Goal: Transaction & Acquisition: Book appointment/travel/reservation

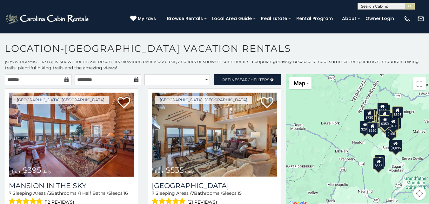
click at [67, 80] on icon at bounding box center [66, 79] width 4 height 4
click at [65, 80] on icon at bounding box center [66, 79] width 4 height 4
click at [37, 80] on input "text" at bounding box center [38, 79] width 67 height 11
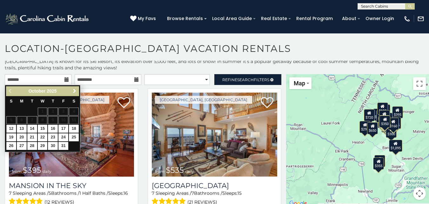
click at [73, 89] on span "Next" at bounding box center [74, 90] width 5 height 5
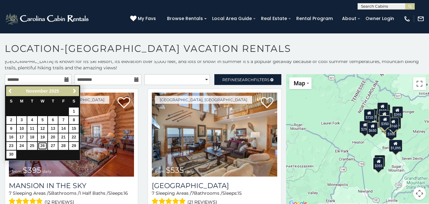
click at [42, 144] on link "26" at bounding box center [43, 146] width 10 height 8
type input "**********"
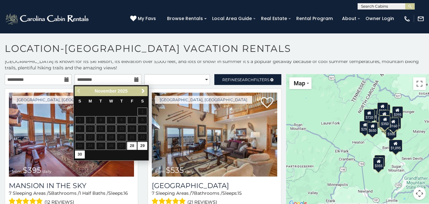
click at [134, 79] on icon at bounding box center [136, 79] width 4 height 4
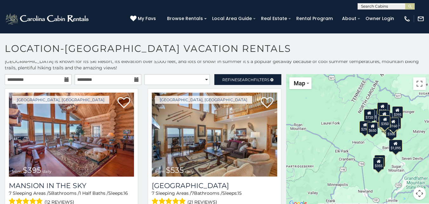
click at [134, 79] on icon at bounding box center [136, 79] width 4 height 4
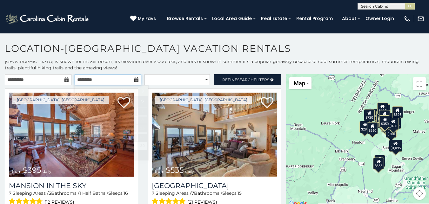
click at [130, 80] on input "text" at bounding box center [108, 79] width 67 height 11
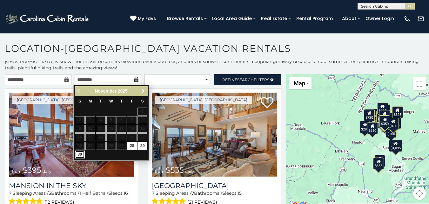
click at [81, 154] on link "30" at bounding box center [80, 154] width 10 height 8
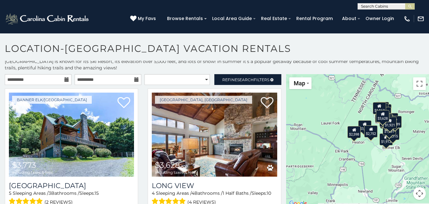
click at [134, 79] on icon at bounding box center [136, 79] width 4 height 4
click at [114, 80] on input "**********" at bounding box center [108, 79] width 67 height 11
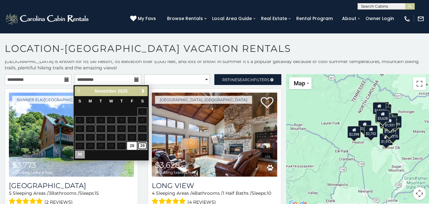
click at [143, 146] on link "29" at bounding box center [142, 146] width 10 height 8
type input "**********"
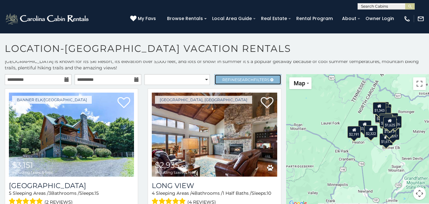
click at [226, 80] on span "Refine Search Filters" at bounding box center [245, 79] width 47 height 5
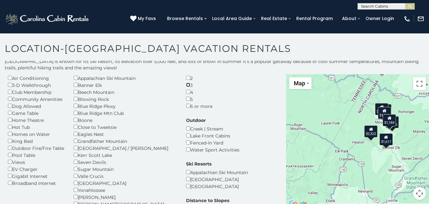
scroll to position [32, 0]
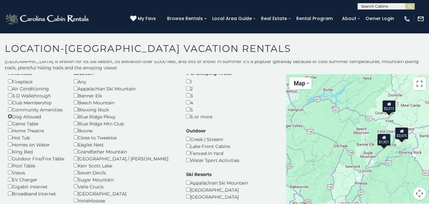
scroll to position [64, 0]
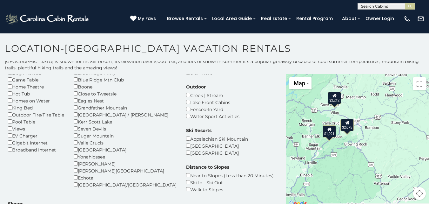
drag, startPoint x: 364, startPoint y: 132, endPoint x: 296, endPoint y: 123, distance: 68.5
click at [296, 123] on div "$2,075 $2,212 $1,921" at bounding box center [357, 140] width 143 height 133
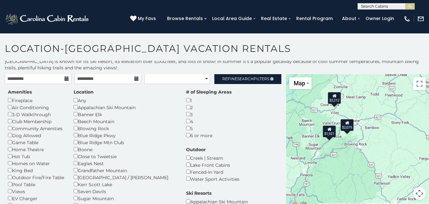
scroll to position [0, 0]
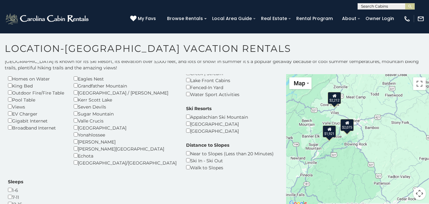
scroll to position [88, 0]
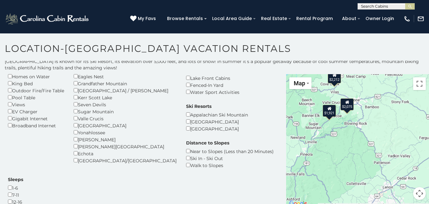
drag, startPoint x: 369, startPoint y: 155, endPoint x: 339, endPoint y: 138, distance: 33.8
click at [339, 138] on div "$2,075 $2,212 $1,921" at bounding box center [357, 140] width 143 height 133
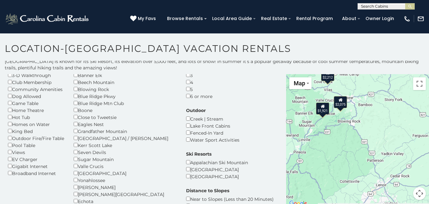
scroll to position [24, 0]
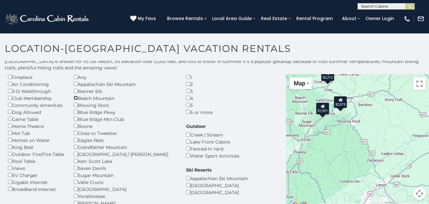
click at [72, 98] on div "Location Any Appalachian Ski Mountain Banner Elk Beech Mountain Blowing Rock Bl…" at bounding box center [125, 146] width 112 height 162
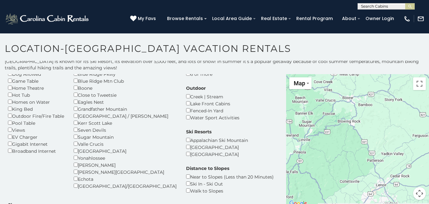
scroll to position [75, 0]
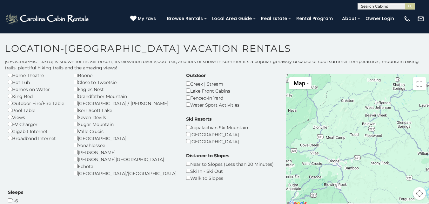
drag, startPoint x: 412, startPoint y: 149, endPoint x: 398, endPoint y: 208, distance: 60.1
click at [398, 203] on html "**********" at bounding box center [214, 103] width 429 height 207
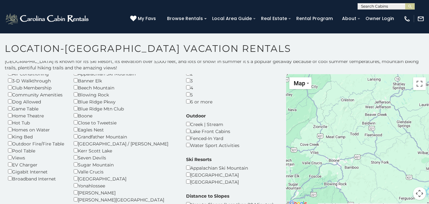
scroll to position [0, 0]
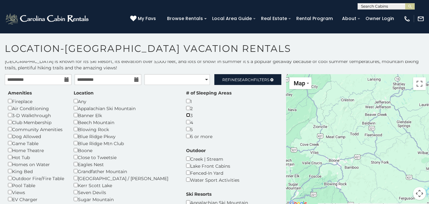
click at [181, 117] on div "# of Sleeping Areas 1 2 3 4 5 6 or more" at bounding box center [208, 115] width 55 height 50
click at [181, 119] on div "# of Sleeping Areas 1 2 3 4 5 6 or more" at bounding box center [208, 115] width 55 height 50
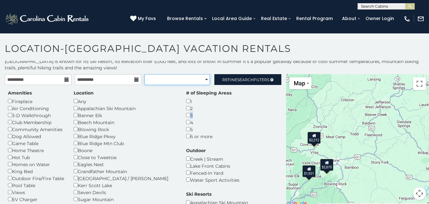
click at [153, 84] on select "**********" at bounding box center [176, 79] width 65 height 11
click at [240, 147] on div "Amenities Fireplace Air Conditioning 3-D Walkthrough Club Membership Community …" at bounding box center [143, 198] width 280 height 217
click at [181, 113] on div "# of Sleeping Areas 1 2 3 4 5 6 or more" at bounding box center [208, 115] width 55 height 50
click at [61, 84] on input "**********" at bounding box center [38, 79] width 67 height 11
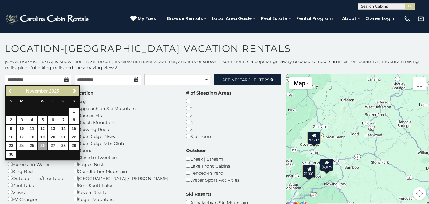
click at [192, 124] on div "4" at bounding box center [208, 121] width 45 height 7
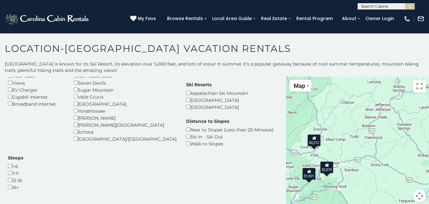
scroll to position [32, 0]
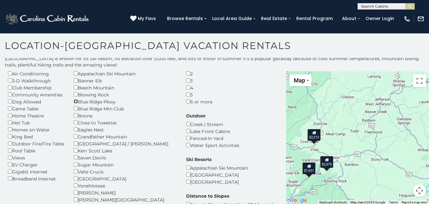
scroll to position [3, 0]
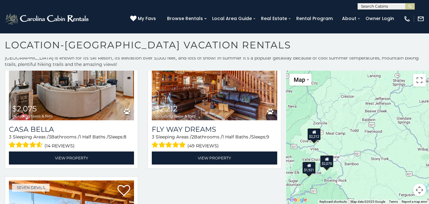
scroll to position [349, 0]
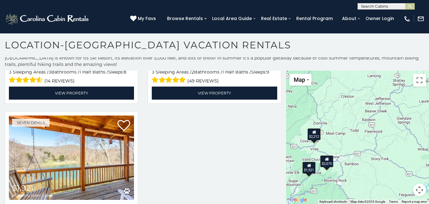
click at [370, 4] on input "text" at bounding box center [386, 7] width 56 height 6
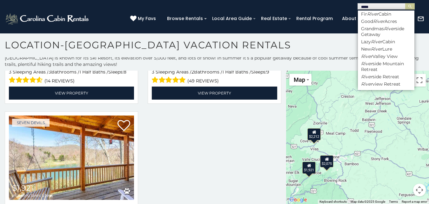
scroll to position [1, 0]
type input "*****"
click at [384, 77] on li "River side Retreat" at bounding box center [386, 77] width 57 height 6
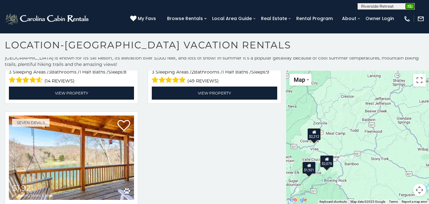
click at [409, 7] on img "submit" at bounding box center [410, 6] width 5 height 5
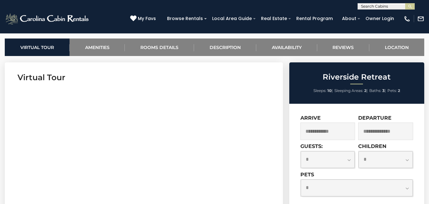
scroll to position [286, 0]
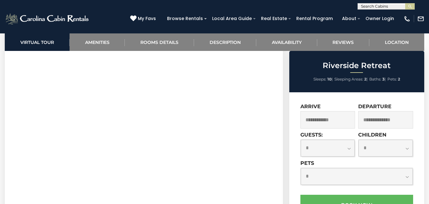
click at [328, 118] on input "text" at bounding box center [327, 119] width 55 height 17
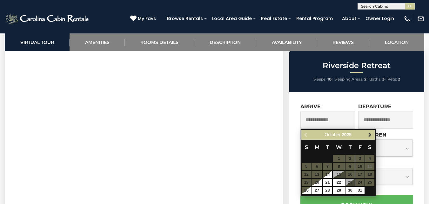
click at [369, 133] on span "Next" at bounding box center [369, 134] width 5 height 5
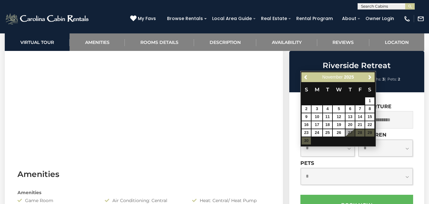
scroll to position [349, 0]
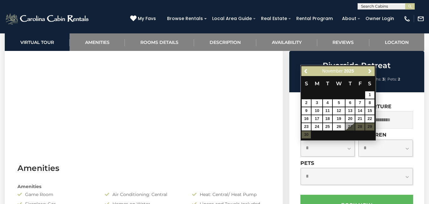
click at [380, 8] on input "text" at bounding box center [386, 7] width 56 height 6
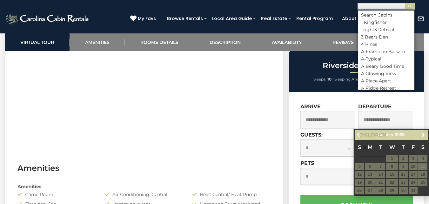
scroll to position [0, 0]
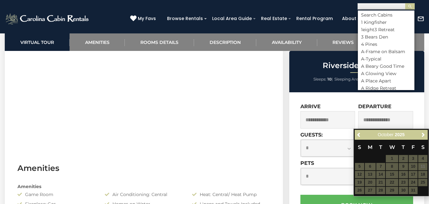
click at [380, 8] on input "text" at bounding box center [386, 7] width 56 height 6
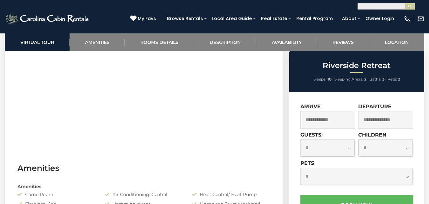
click at [336, 118] on input "text" at bounding box center [327, 119] width 55 height 17
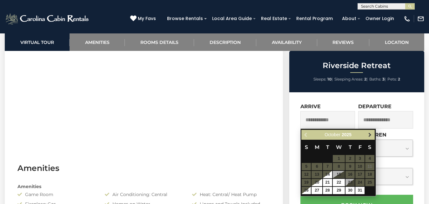
click at [371, 134] on span "Next" at bounding box center [369, 134] width 5 height 5
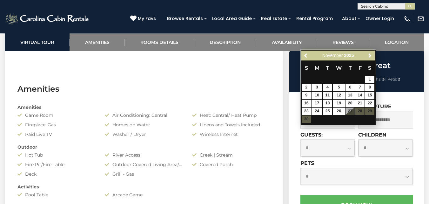
scroll to position [349, 0]
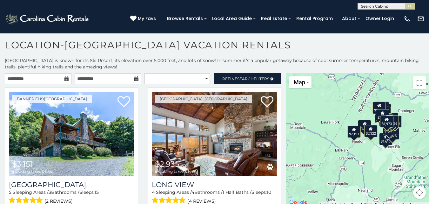
click at [65, 77] on icon at bounding box center [66, 78] width 4 height 4
click at [59, 77] on input "**********" at bounding box center [38, 78] width 67 height 11
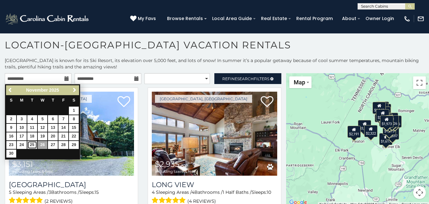
click at [32, 145] on link "25" at bounding box center [32, 145] width 10 height 8
type input "**********"
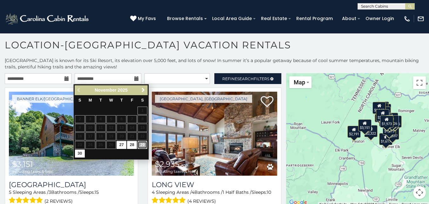
click at [141, 144] on link "29" at bounding box center [142, 145] width 10 height 8
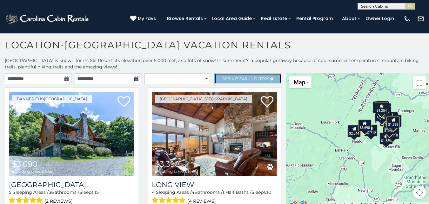
click at [231, 79] on span "Refine Search Filters" at bounding box center [245, 78] width 47 height 5
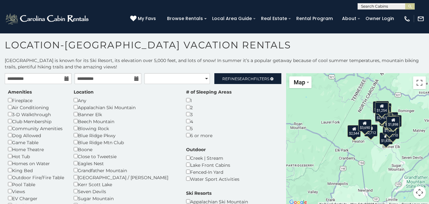
click at [338, 44] on h1 "Location-Beech Mountain Vacation Rentals" at bounding box center [214, 48] width 429 height 18
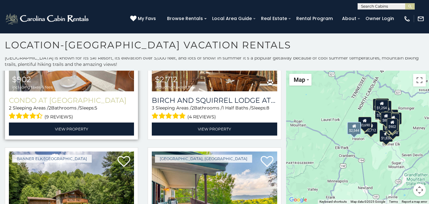
scroll to position [1048, 0]
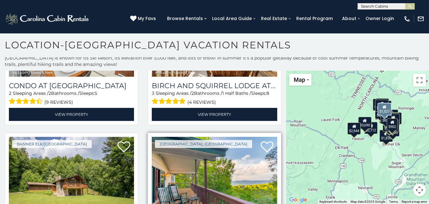
click at [211, 137] on img at bounding box center [214, 179] width 125 height 84
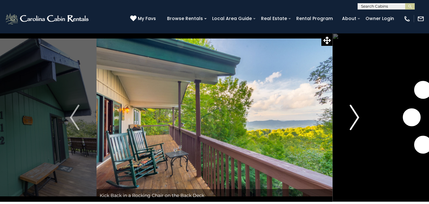
click at [355, 111] on img "Next" at bounding box center [355, 116] width 10 height 25
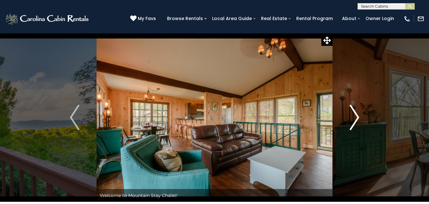
click at [355, 111] on img "Next" at bounding box center [355, 116] width 10 height 25
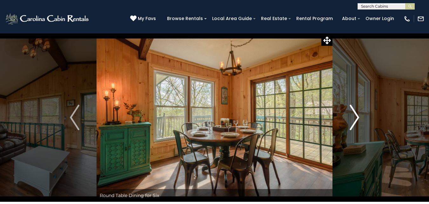
click at [355, 111] on img "Next" at bounding box center [355, 116] width 10 height 25
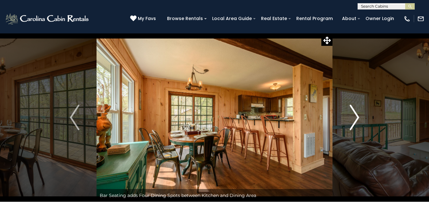
click at [355, 111] on img "Next" at bounding box center [355, 116] width 10 height 25
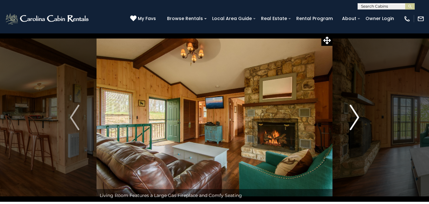
click at [355, 117] on img "Next" at bounding box center [355, 116] width 10 height 25
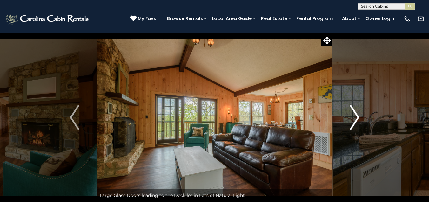
click at [355, 117] on img "Next" at bounding box center [355, 116] width 10 height 25
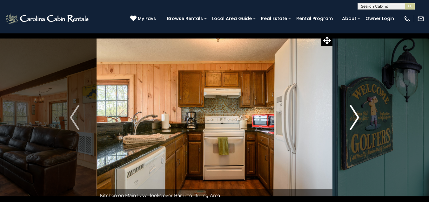
click at [355, 117] on img "Next" at bounding box center [355, 116] width 10 height 25
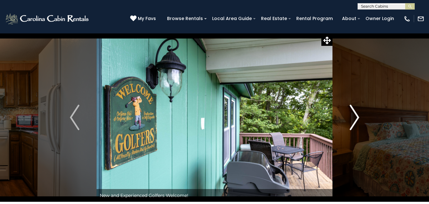
click at [355, 117] on img "Next" at bounding box center [355, 116] width 10 height 25
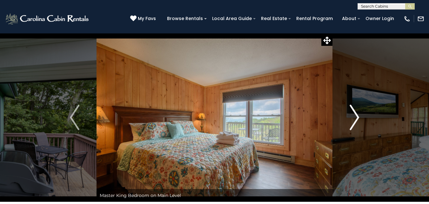
click at [355, 117] on img "Next" at bounding box center [355, 116] width 10 height 25
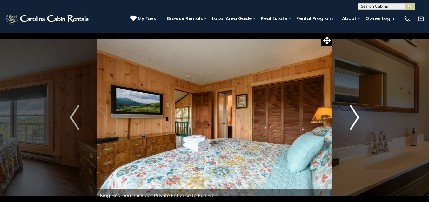
click at [355, 117] on img "Next" at bounding box center [355, 116] width 10 height 25
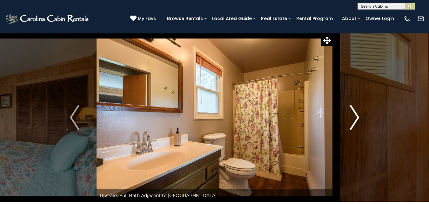
click at [355, 117] on img "Next" at bounding box center [355, 116] width 10 height 25
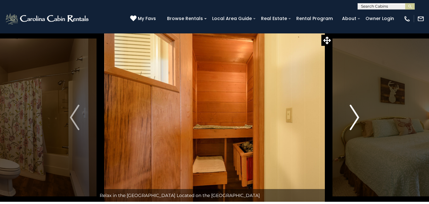
click at [355, 117] on img "Next" at bounding box center [355, 116] width 10 height 25
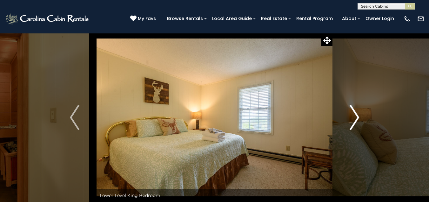
click at [355, 117] on img "Next" at bounding box center [355, 116] width 10 height 25
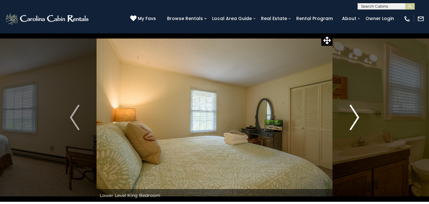
click at [355, 117] on img "Next" at bounding box center [355, 116] width 10 height 25
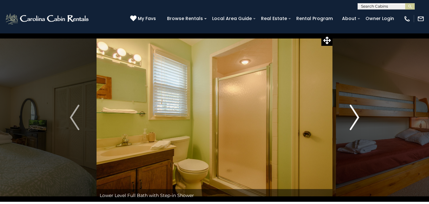
click at [355, 117] on img "Next" at bounding box center [355, 116] width 10 height 25
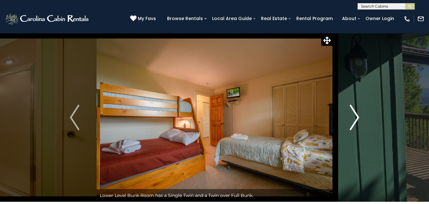
click at [355, 117] on img "Next" at bounding box center [355, 116] width 10 height 25
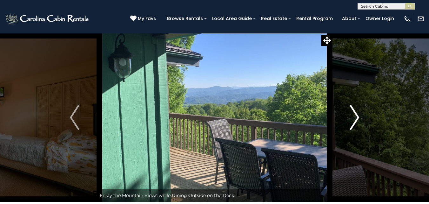
click at [355, 117] on img "Next" at bounding box center [355, 116] width 10 height 25
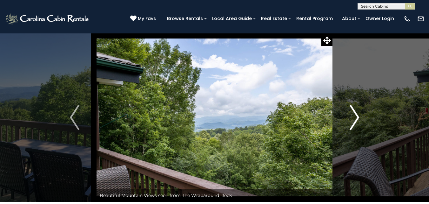
click at [355, 117] on img "Next" at bounding box center [355, 116] width 10 height 25
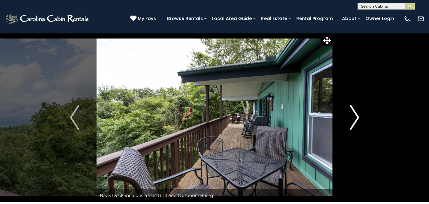
click at [355, 117] on img "Next" at bounding box center [355, 116] width 10 height 25
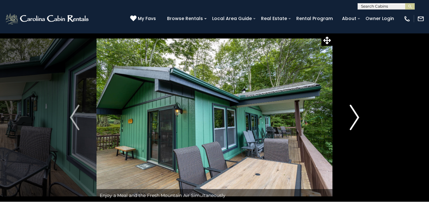
click at [355, 117] on img "Next" at bounding box center [355, 116] width 10 height 25
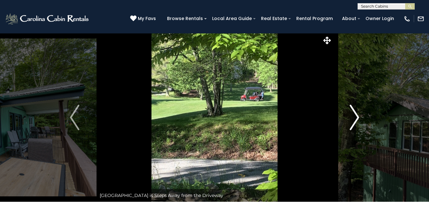
click at [355, 117] on img "Next" at bounding box center [355, 116] width 10 height 25
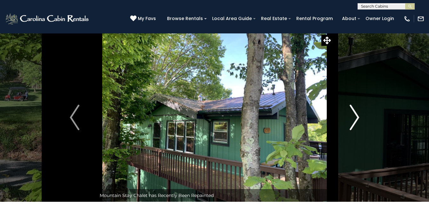
click at [355, 117] on img "Next" at bounding box center [355, 116] width 10 height 25
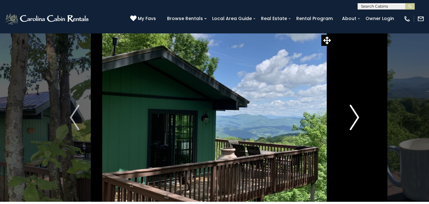
click at [355, 117] on img "Next" at bounding box center [355, 116] width 10 height 25
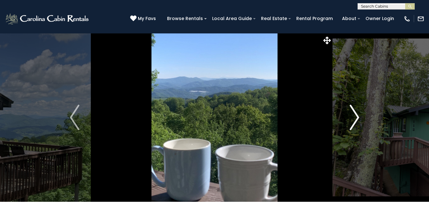
click at [355, 117] on img "Next" at bounding box center [355, 116] width 10 height 25
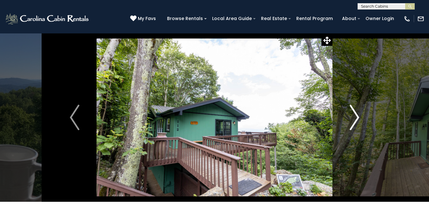
click at [355, 117] on img "Next" at bounding box center [355, 116] width 10 height 25
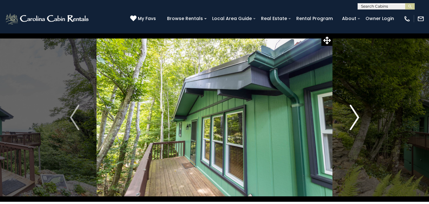
click at [355, 117] on img "Next" at bounding box center [355, 116] width 10 height 25
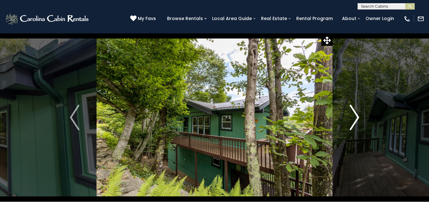
click at [355, 117] on img "Next" at bounding box center [355, 116] width 10 height 25
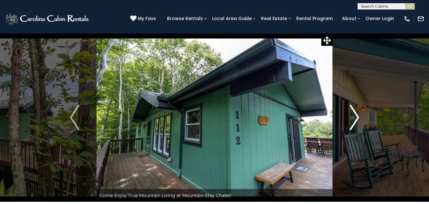
click at [355, 117] on img "Next" at bounding box center [355, 116] width 10 height 25
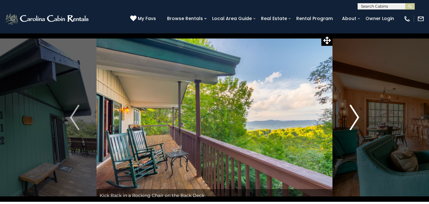
click at [355, 117] on img "Next" at bounding box center [355, 116] width 10 height 25
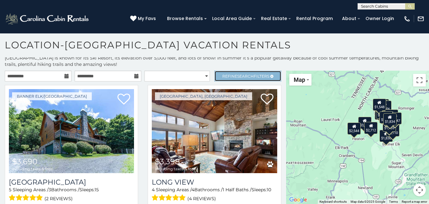
click at [231, 76] on span "Refine Search Filters" at bounding box center [245, 76] width 47 height 5
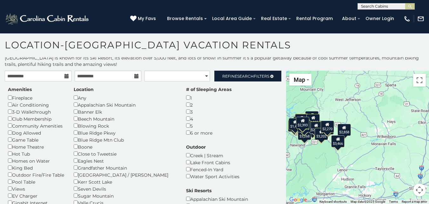
drag, startPoint x: 325, startPoint y: 112, endPoint x: 311, endPoint y: 121, distance: 17.4
click at [311, 121] on div "$2,725" at bounding box center [315, 127] width 13 height 12
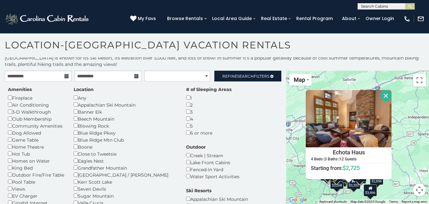
click at [405, 107] on div "$5,421 $3,690 $3,398 $5,253 $2,858 $1,317 $5,656 $2,335 $2,544 $2,761 $2,712 $3…" at bounding box center [357, 136] width 143 height 133
click at [385, 97] on button "Close" at bounding box center [385, 95] width 11 height 11
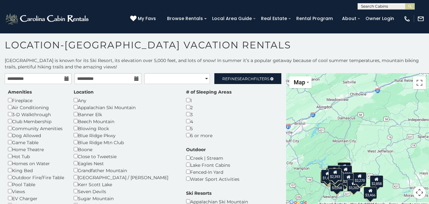
click at [418, 192] on button "Map camera controls" at bounding box center [419, 192] width 13 height 13
click at [402, 160] on button "Zoom in" at bounding box center [403, 160] width 13 height 13
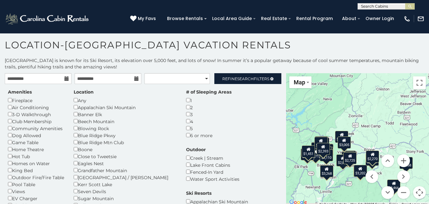
drag, startPoint x: 337, startPoint y: 167, endPoint x: 348, endPoint y: 97, distance: 71.0
click at [348, 97] on div "$5,421 $3,690 $3,398 $5,253 $2,858 $1,317 $5,656 $2,335 $2,544 $2,761 $2,712 $3…" at bounding box center [357, 139] width 143 height 133
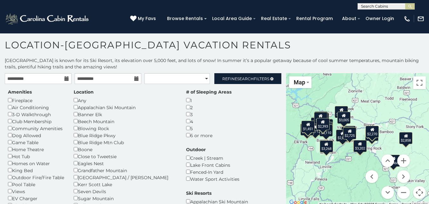
drag, startPoint x: 363, startPoint y: 140, endPoint x: 366, endPoint y: 111, distance: 29.3
click at [366, 111] on div "$5,421 $3,690 $3,398 $5,253 $2,858 $1,317 $5,656 $2,335 $2,544 $2,761 $2,712 $3…" at bounding box center [357, 139] width 143 height 133
click at [399, 162] on button "Zoom in" at bounding box center [403, 160] width 13 height 13
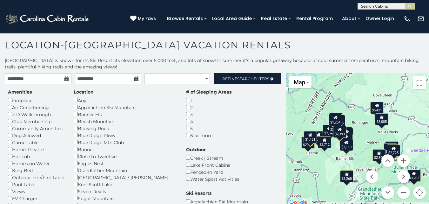
drag, startPoint x: 326, startPoint y: 162, endPoint x: 379, endPoint y: 180, distance: 55.9
click at [379, 180] on div "$5,421 $3,690 $3,398 $5,253 $2,858 $1,317 $5,656 $2,335 $2,544 $2,761 $2,712 $3…" at bounding box center [357, 139] width 143 height 133
click at [249, 81] on span "Refine Search Filters" at bounding box center [245, 78] width 47 height 5
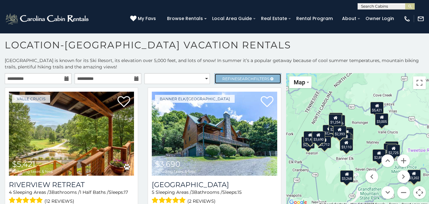
click at [240, 77] on span "Search" at bounding box center [245, 78] width 17 height 5
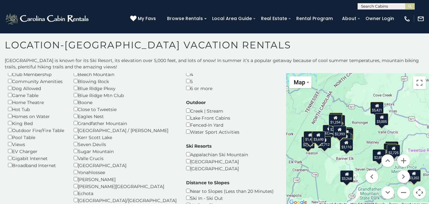
scroll to position [64, 0]
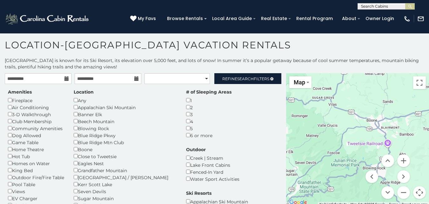
drag, startPoint x: 334, startPoint y: 165, endPoint x: 270, endPoint y: 158, distance: 64.5
click at [270, 73] on main "**********" at bounding box center [214, 73] width 429 height 0
click at [77, 137] on div "Blue Ridge Pkwy" at bounding box center [125, 134] width 103 height 7
click at [249, 77] on span "Refine Search Filters" at bounding box center [245, 78] width 47 height 5
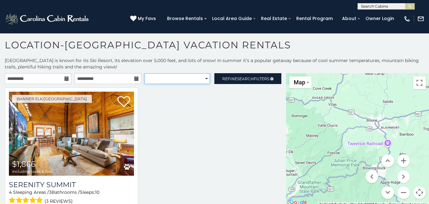
click at [202, 79] on select "**********" at bounding box center [176, 78] width 65 height 11
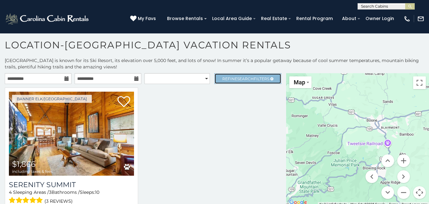
click at [237, 78] on span "Search" at bounding box center [245, 78] width 17 height 5
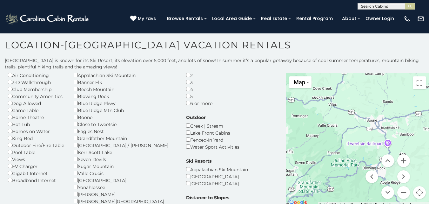
scroll to position [32, 0]
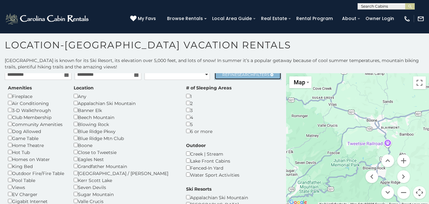
click at [237, 77] on span "Search" at bounding box center [245, 74] width 17 height 5
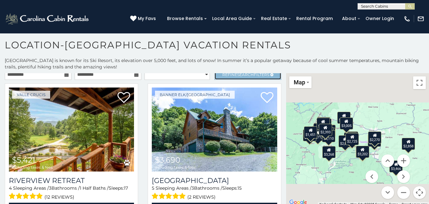
scroll to position [0, 0]
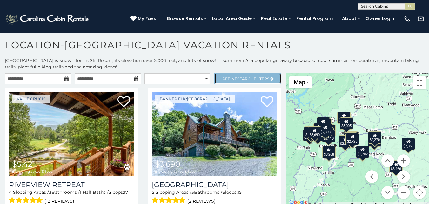
click at [260, 76] on span "Refine Search Filters" at bounding box center [245, 78] width 47 height 5
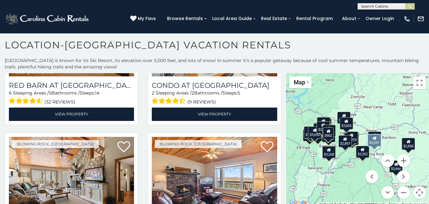
scroll to position [1778, 0]
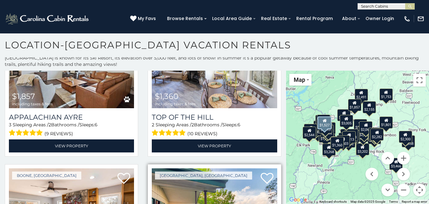
scroll to position [3175, 0]
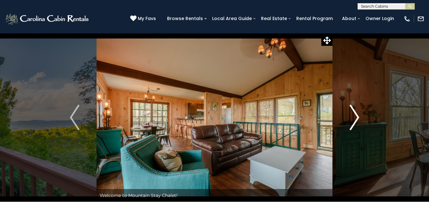
click at [354, 117] on img "Next" at bounding box center [355, 116] width 10 height 25
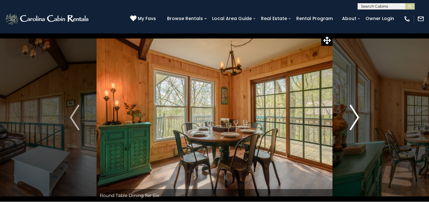
click at [355, 117] on img "Next" at bounding box center [355, 116] width 10 height 25
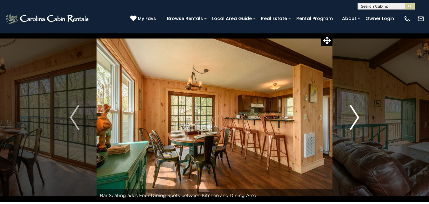
click at [360, 118] on button "Next" at bounding box center [354, 117] width 44 height 168
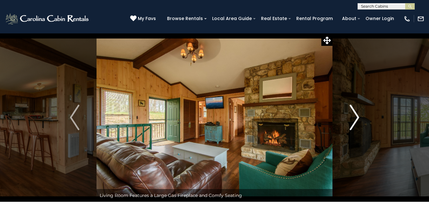
click at [360, 118] on button "Next" at bounding box center [354, 117] width 44 height 168
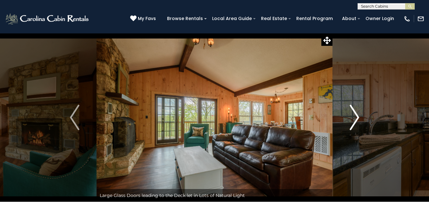
click at [360, 118] on button "Next" at bounding box center [354, 117] width 44 height 168
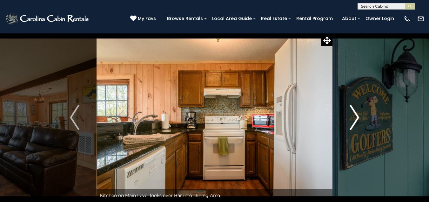
click at [360, 118] on button "Next" at bounding box center [354, 117] width 44 height 168
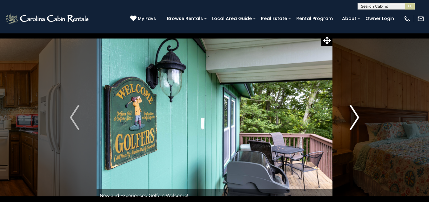
click at [357, 122] on img "Next" at bounding box center [355, 116] width 10 height 25
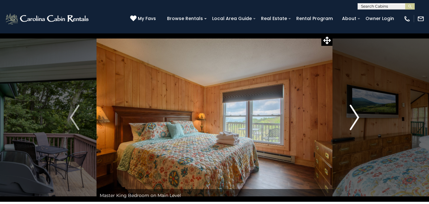
click at [357, 122] on img "Next" at bounding box center [355, 116] width 10 height 25
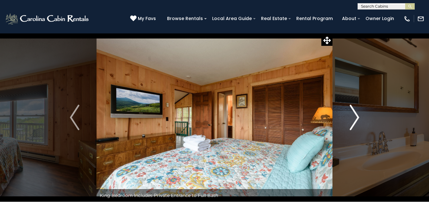
click at [357, 121] on img "Next" at bounding box center [355, 116] width 10 height 25
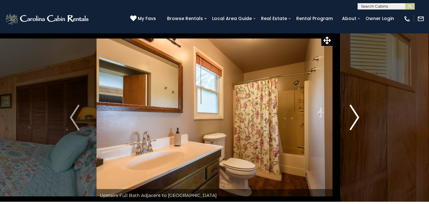
click at [357, 121] on img "Next" at bounding box center [355, 116] width 10 height 25
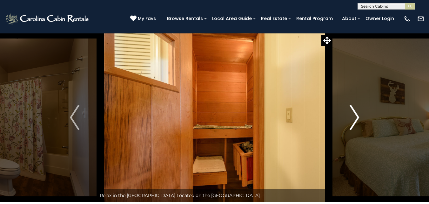
click at [357, 121] on img "Next" at bounding box center [355, 116] width 10 height 25
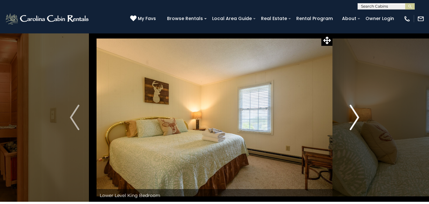
click at [357, 121] on img "Next" at bounding box center [355, 116] width 10 height 25
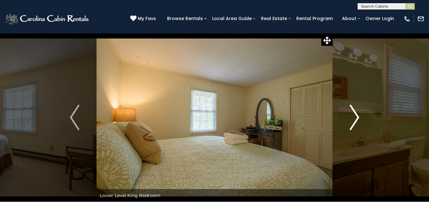
click at [357, 120] on img "Next" at bounding box center [355, 116] width 10 height 25
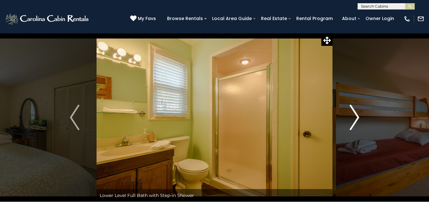
click at [358, 120] on img "Next" at bounding box center [355, 116] width 10 height 25
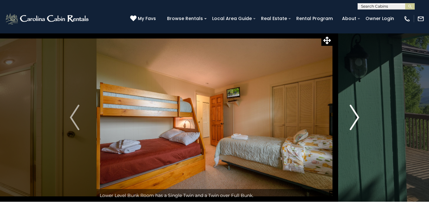
click at [358, 119] on img "Next" at bounding box center [355, 116] width 10 height 25
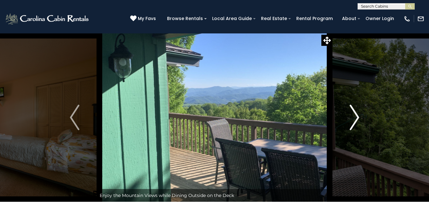
click at [358, 119] on img "Next" at bounding box center [355, 116] width 10 height 25
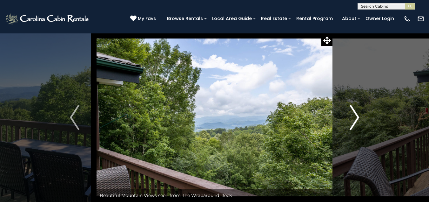
click at [358, 119] on img "Next" at bounding box center [355, 116] width 10 height 25
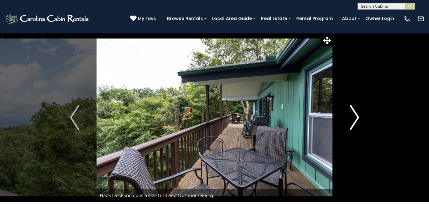
click at [359, 119] on button "Next" at bounding box center [354, 117] width 44 height 168
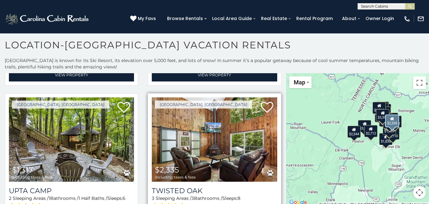
scroll to position [159, 0]
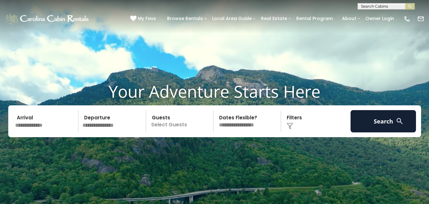
click at [38, 125] on input "text" at bounding box center [46, 121] width 66 height 22
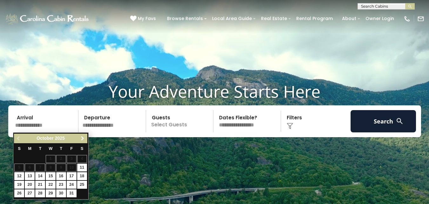
click at [82, 137] on span "Next" at bounding box center [82, 138] width 5 height 5
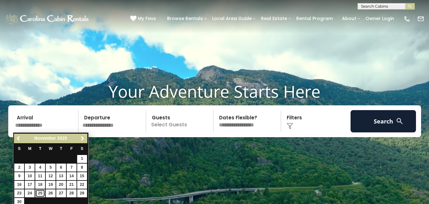
click at [38, 192] on link "25" at bounding box center [40, 193] width 10 height 8
type input "********"
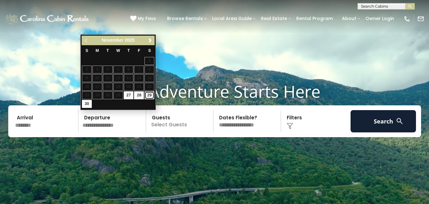
click at [148, 94] on link "29" at bounding box center [149, 95] width 10 height 8
type input "********"
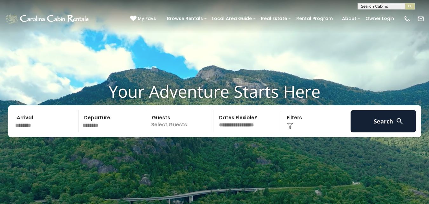
click at [169, 124] on p "Select Guests" at bounding box center [180, 121] width 65 height 22
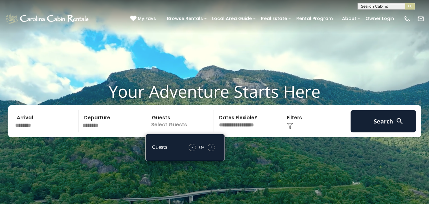
click at [211, 147] on span "+" at bounding box center [211, 147] width 3 height 6
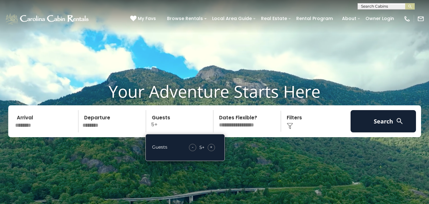
click at [290, 122] on div "Click to Choose" at bounding box center [316, 121] width 66 height 22
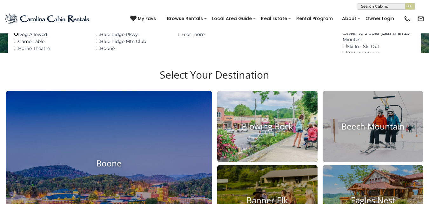
scroll to position [191, 0]
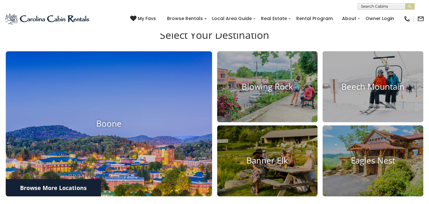
click at [105, 126] on h4 "Boone" at bounding box center [109, 123] width 206 height 10
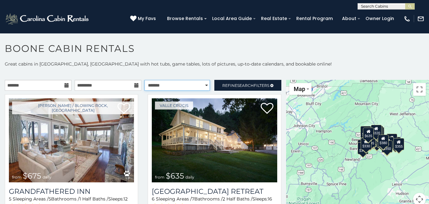
click at [202, 84] on select "**********" at bounding box center [176, 85] width 65 height 11
select select "*********"
click at [144, 80] on select "**********" at bounding box center [176, 85] width 65 height 11
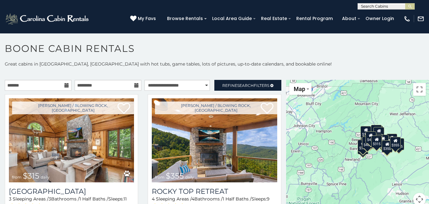
click at [64, 85] on icon at bounding box center [66, 85] width 4 height 4
click at [47, 85] on input "text" at bounding box center [38, 85] width 67 height 11
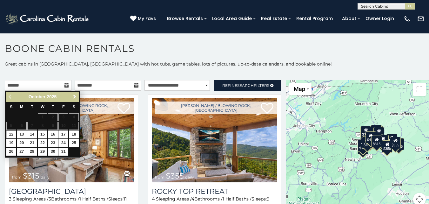
click at [73, 96] on span "Next" at bounding box center [74, 96] width 5 height 5
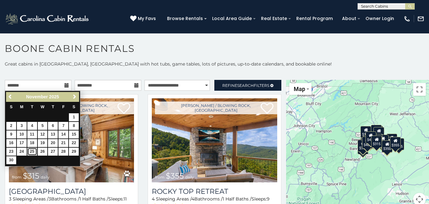
click at [31, 150] on link "25" at bounding box center [32, 151] width 10 height 8
type input "**********"
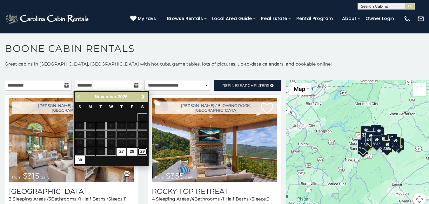
click at [142, 151] on link "29" at bounding box center [142, 151] width 10 height 8
type input "**********"
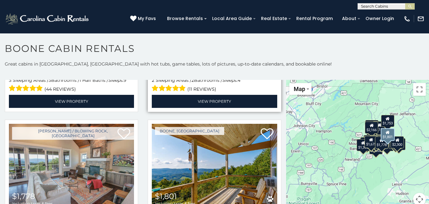
scroll to position [1302, 0]
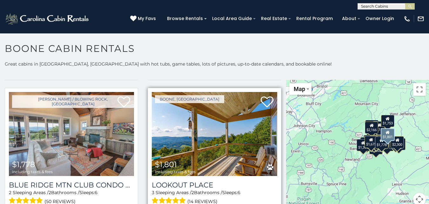
click at [215, 130] on img at bounding box center [214, 134] width 125 height 84
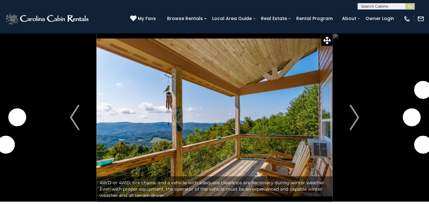
click at [356, 118] on img "Next" at bounding box center [355, 116] width 10 height 25
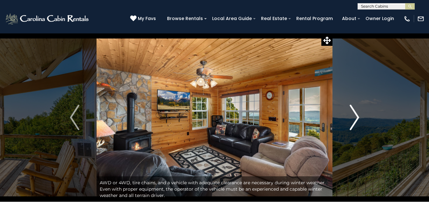
click at [357, 119] on img "Next" at bounding box center [355, 116] width 10 height 25
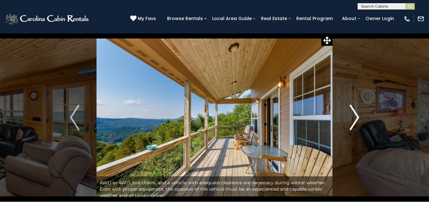
click at [357, 119] on img "Next" at bounding box center [355, 116] width 10 height 25
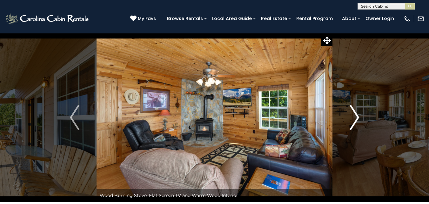
click at [357, 119] on img "Next" at bounding box center [355, 116] width 10 height 25
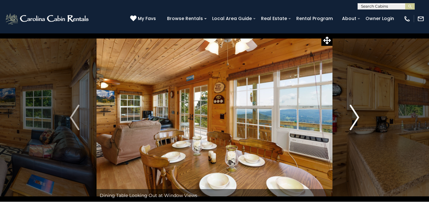
click at [357, 119] on img "Next" at bounding box center [355, 116] width 10 height 25
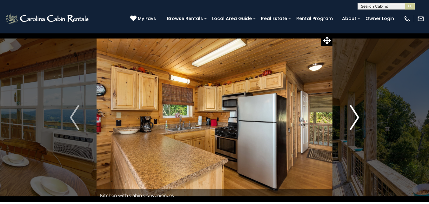
click at [357, 117] on img "Next" at bounding box center [355, 116] width 10 height 25
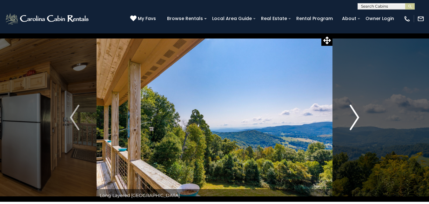
click at [357, 117] on img "Next" at bounding box center [355, 116] width 10 height 25
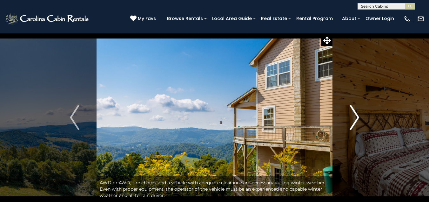
click at [354, 118] on img "Next" at bounding box center [355, 116] width 10 height 25
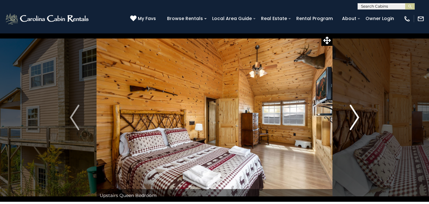
click at [355, 118] on img "Next" at bounding box center [355, 116] width 10 height 25
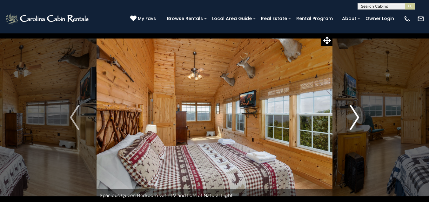
click at [354, 116] on img "Next" at bounding box center [355, 116] width 10 height 25
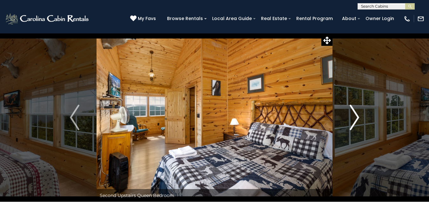
click at [354, 116] on img "Next" at bounding box center [355, 116] width 10 height 25
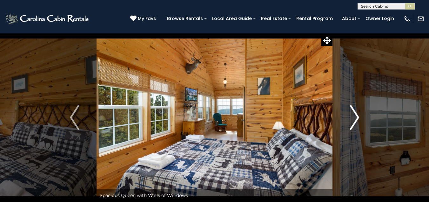
click at [354, 116] on img "Next" at bounding box center [355, 116] width 10 height 25
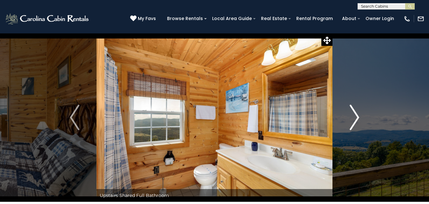
click at [354, 116] on img "Next" at bounding box center [355, 116] width 10 height 25
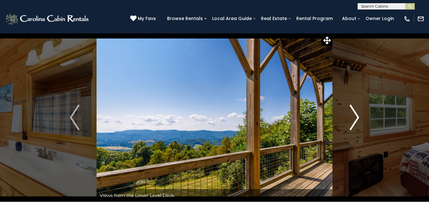
click at [354, 116] on img "Next" at bounding box center [355, 116] width 10 height 25
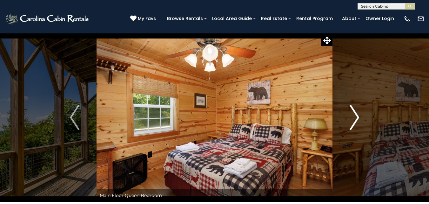
click at [354, 116] on img "Next" at bounding box center [355, 116] width 10 height 25
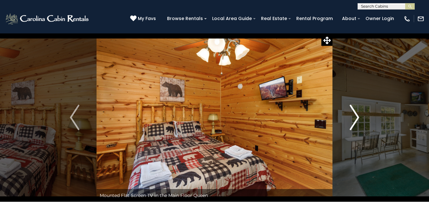
click at [354, 116] on img "Next" at bounding box center [355, 116] width 10 height 25
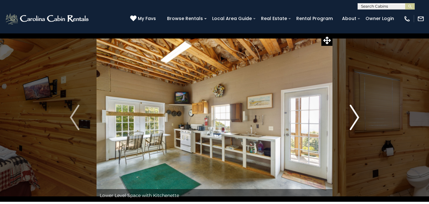
click at [354, 116] on img "Next" at bounding box center [355, 116] width 10 height 25
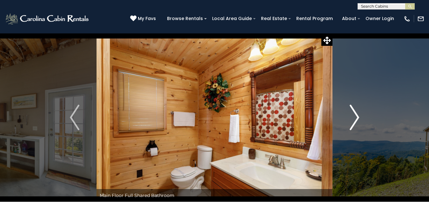
click at [354, 116] on img "Next" at bounding box center [355, 116] width 10 height 25
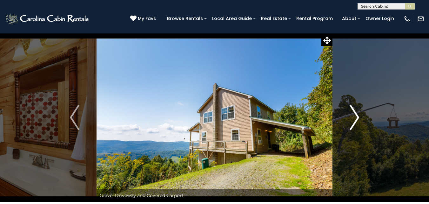
click at [354, 116] on img "Next" at bounding box center [355, 116] width 10 height 25
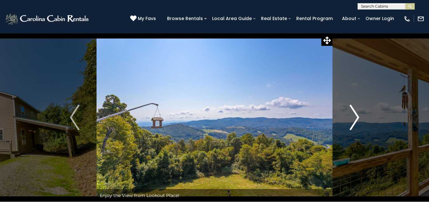
click at [354, 116] on img "Next" at bounding box center [355, 116] width 10 height 25
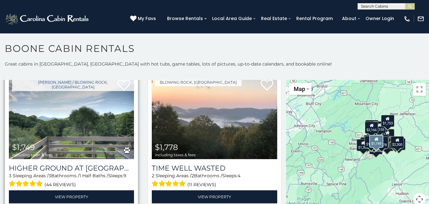
scroll to position [1143, 0]
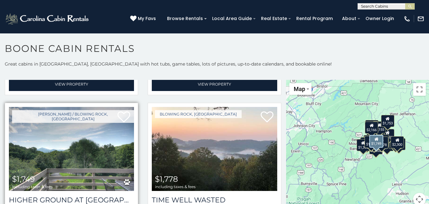
click at [82, 130] on img at bounding box center [71, 149] width 125 height 84
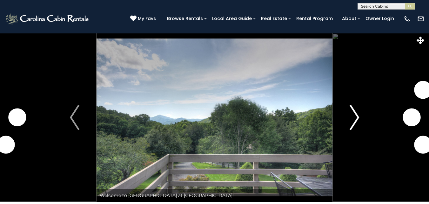
click at [357, 118] on img "Next" at bounding box center [355, 116] width 10 height 25
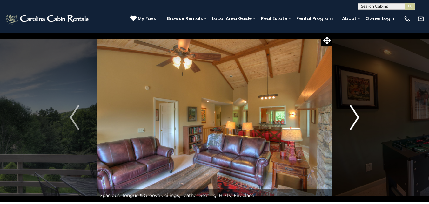
click at [354, 117] on img "Next" at bounding box center [355, 116] width 10 height 25
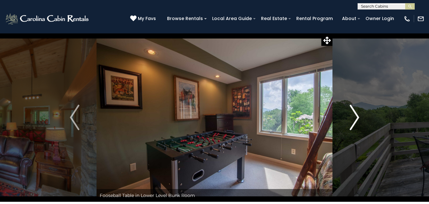
click at [354, 117] on img "Next" at bounding box center [355, 116] width 10 height 25
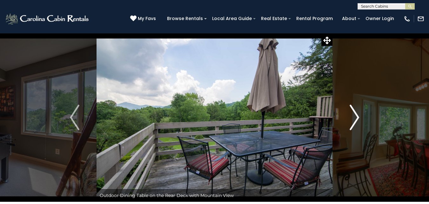
click at [354, 117] on img "Next" at bounding box center [355, 116] width 10 height 25
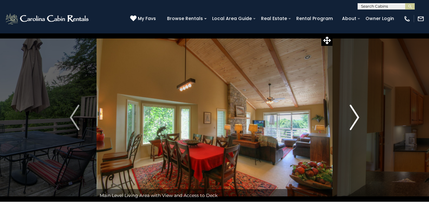
click at [354, 117] on img "Next" at bounding box center [355, 116] width 10 height 25
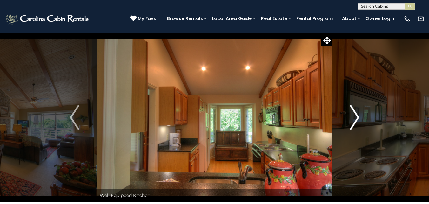
click at [354, 117] on img "Next" at bounding box center [355, 116] width 10 height 25
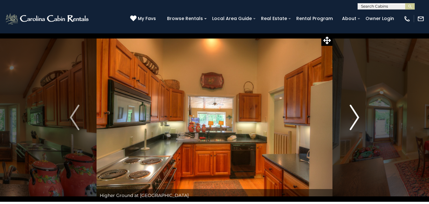
click at [354, 117] on img "Next" at bounding box center [355, 116] width 10 height 25
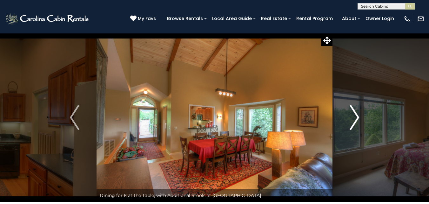
click at [354, 117] on img "Next" at bounding box center [355, 116] width 10 height 25
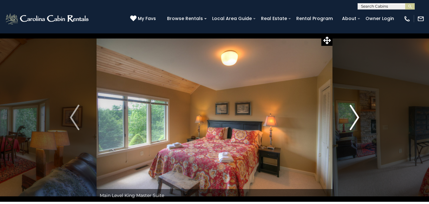
click at [354, 117] on img "Next" at bounding box center [355, 116] width 10 height 25
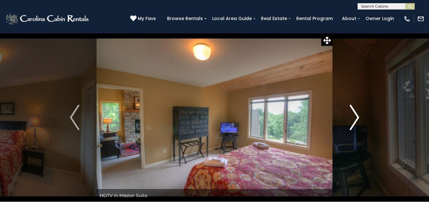
click at [354, 117] on img "Next" at bounding box center [355, 116] width 10 height 25
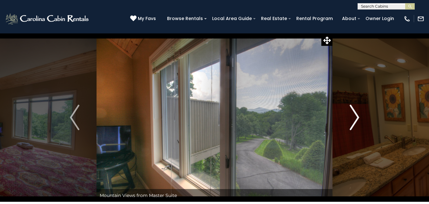
click at [354, 117] on img "Next" at bounding box center [355, 116] width 10 height 25
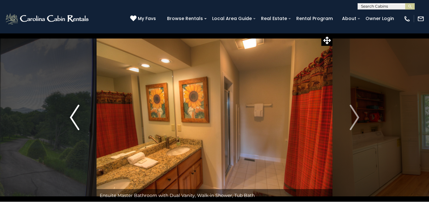
click at [73, 116] on img "Previous" at bounding box center [75, 116] width 10 height 25
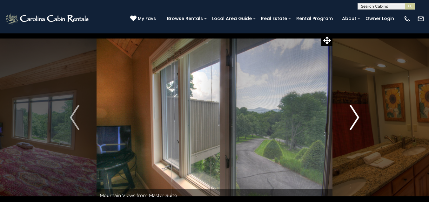
click at [355, 114] on img "Next" at bounding box center [355, 116] width 10 height 25
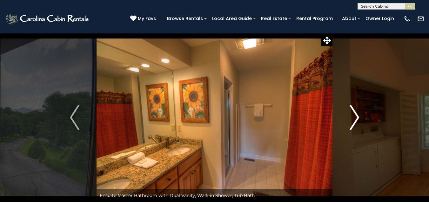
click at [355, 114] on img "Next" at bounding box center [355, 116] width 10 height 25
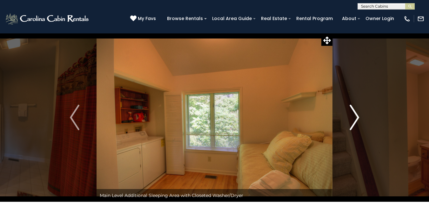
click at [355, 114] on img "Next" at bounding box center [355, 116] width 10 height 25
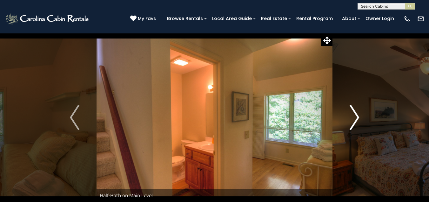
click at [355, 114] on img "Next" at bounding box center [355, 116] width 10 height 25
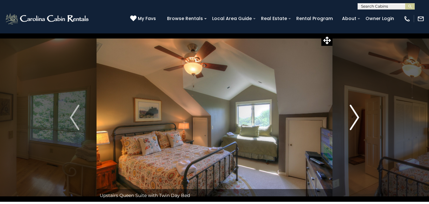
click at [354, 114] on img "Next" at bounding box center [355, 116] width 10 height 25
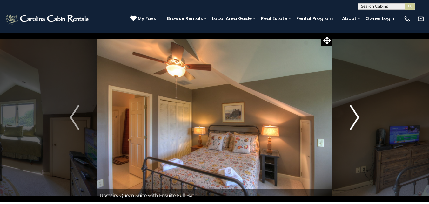
click at [354, 114] on img "Next" at bounding box center [355, 116] width 10 height 25
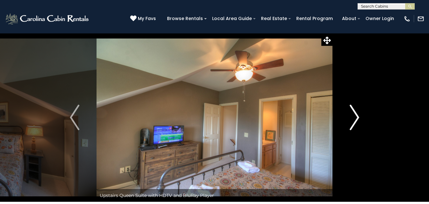
click at [354, 114] on img "Next" at bounding box center [355, 116] width 10 height 25
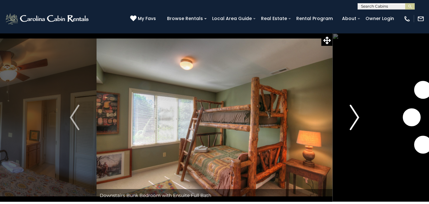
click at [354, 114] on img "Next" at bounding box center [355, 116] width 10 height 25
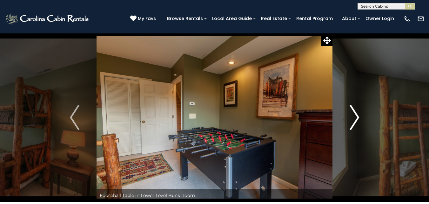
click at [354, 114] on img "Next" at bounding box center [355, 116] width 10 height 25
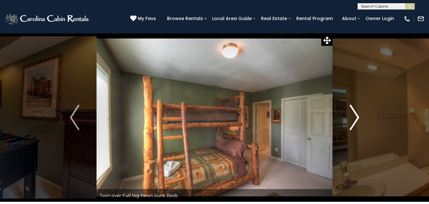
click at [354, 114] on img "Next" at bounding box center [355, 116] width 10 height 25
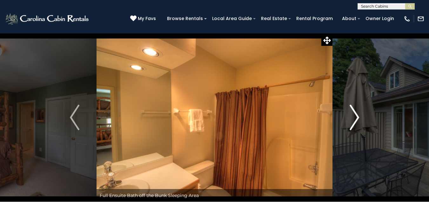
click at [354, 114] on img "Next" at bounding box center [355, 116] width 10 height 25
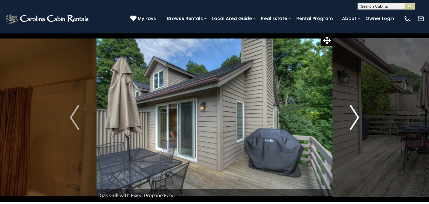
click at [354, 114] on img "Next" at bounding box center [355, 116] width 10 height 25
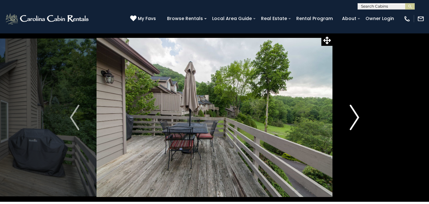
click at [354, 114] on img "Next" at bounding box center [355, 116] width 10 height 25
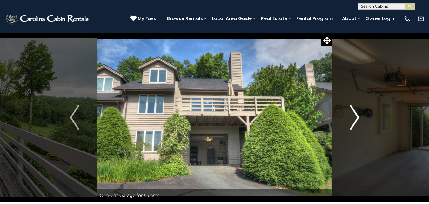
click at [354, 114] on img "Next" at bounding box center [355, 116] width 10 height 25
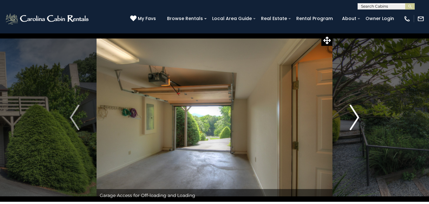
click at [354, 114] on img "Next" at bounding box center [355, 116] width 10 height 25
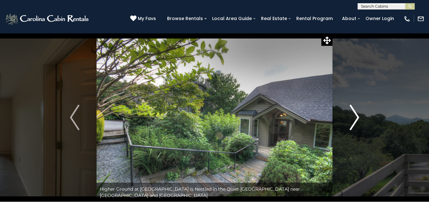
click at [354, 114] on img "Next" at bounding box center [355, 116] width 10 height 25
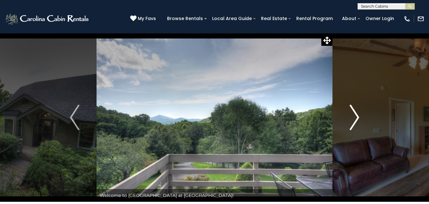
click at [354, 114] on img "Next" at bounding box center [355, 116] width 10 height 25
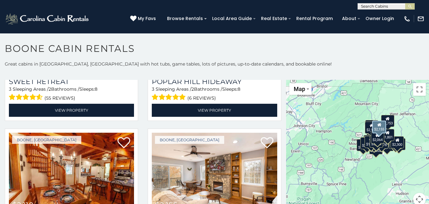
scroll to position [1842, 0]
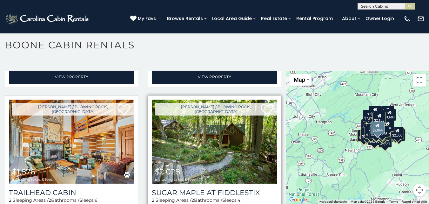
scroll to position [1569, 0]
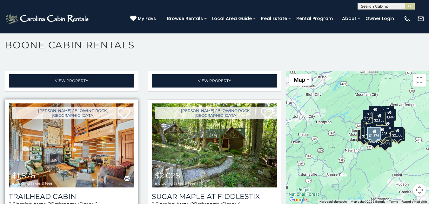
click at [87, 125] on img at bounding box center [71, 145] width 125 height 84
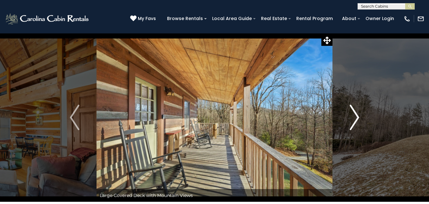
click at [354, 117] on img "Next" at bounding box center [355, 116] width 10 height 25
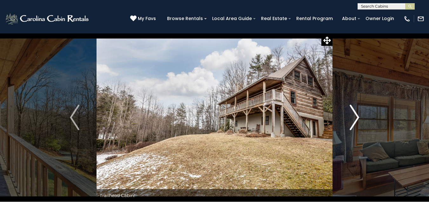
click at [354, 117] on img "Next" at bounding box center [355, 116] width 10 height 25
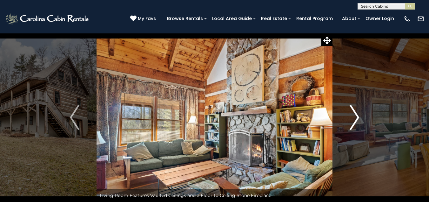
click at [354, 117] on img "Next" at bounding box center [355, 116] width 10 height 25
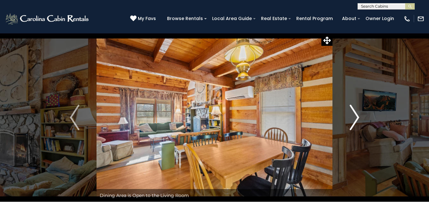
click at [354, 117] on img "Next" at bounding box center [355, 116] width 10 height 25
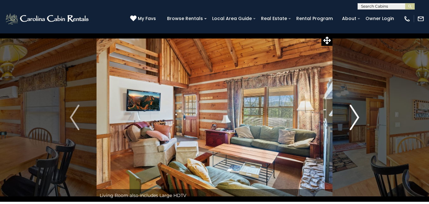
click at [354, 117] on img "Next" at bounding box center [355, 116] width 10 height 25
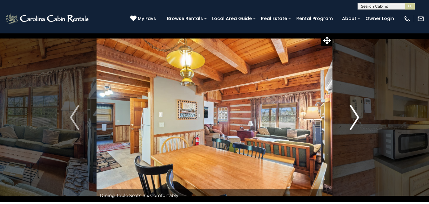
click at [354, 117] on img "Next" at bounding box center [355, 116] width 10 height 25
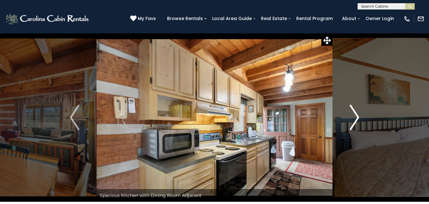
click at [354, 117] on img "Next" at bounding box center [355, 116] width 10 height 25
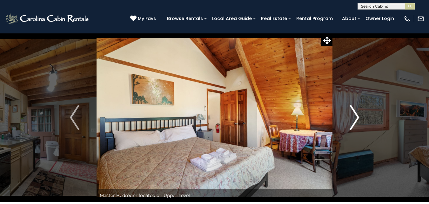
click at [354, 117] on img "Next" at bounding box center [355, 116] width 10 height 25
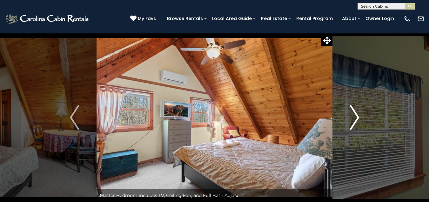
click at [354, 117] on img "Next" at bounding box center [355, 116] width 10 height 25
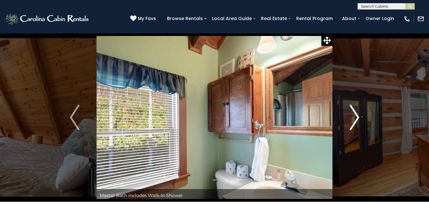
click at [354, 117] on img "Next" at bounding box center [355, 116] width 10 height 25
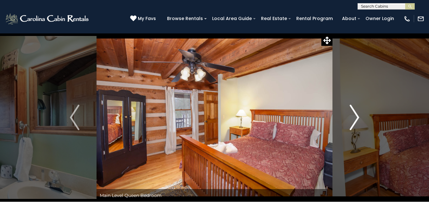
click at [355, 117] on img "Next" at bounding box center [355, 116] width 10 height 25
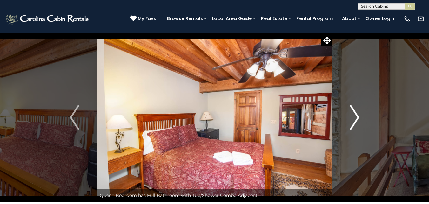
click at [355, 117] on img "Next" at bounding box center [355, 116] width 10 height 25
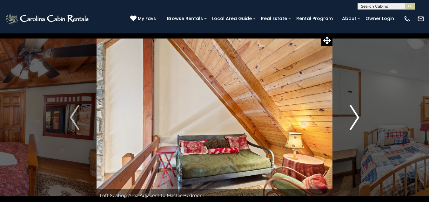
click at [354, 117] on img "Next" at bounding box center [355, 116] width 10 height 25
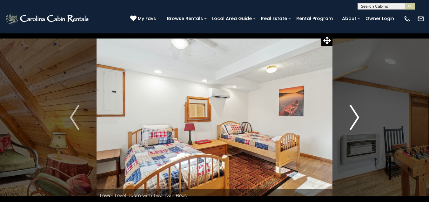
click at [354, 117] on img "Next" at bounding box center [355, 116] width 10 height 25
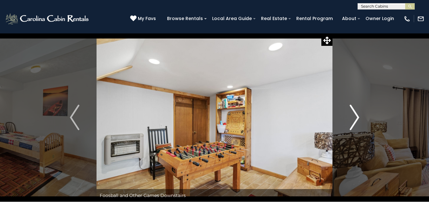
click at [354, 117] on img "Next" at bounding box center [355, 116] width 10 height 25
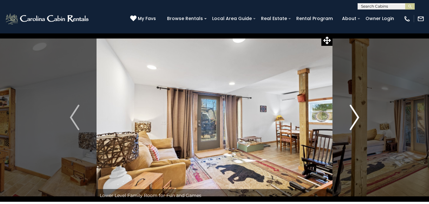
click at [354, 117] on img "Next" at bounding box center [355, 116] width 10 height 25
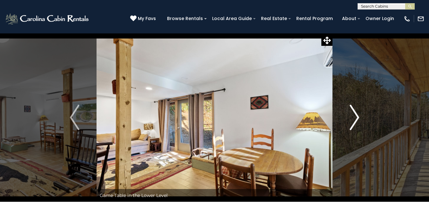
click at [354, 117] on img "Next" at bounding box center [355, 116] width 10 height 25
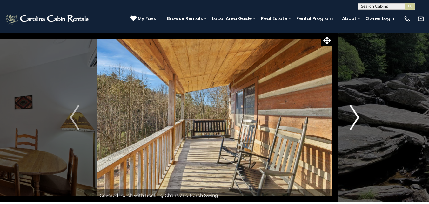
click at [354, 117] on img "Next" at bounding box center [355, 116] width 10 height 25
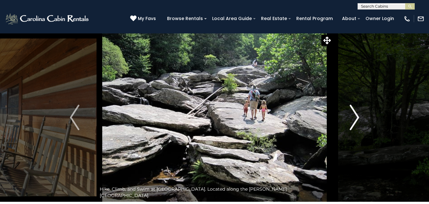
click at [354, 117] on img "Next" at bounding box center [355, 116] width 10 height 25
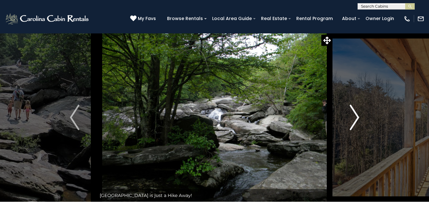
click at [354, 117] on img "Next" at bounding box center [355, 116] width 10 height 25
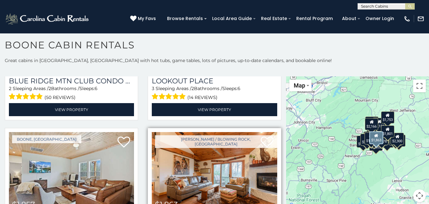
scroll to position [1397, 0]
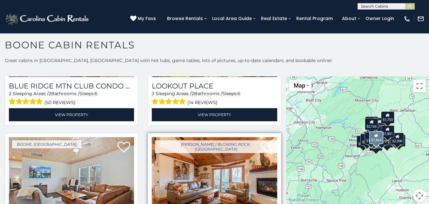
click at [218, 149] on img at bounding box center [214, 179] width 125 height 84
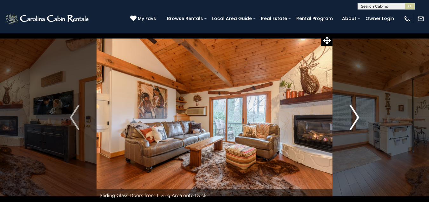
click at [357, 117] on img "Next" at bounding box center [355, 116] width 10 height 25
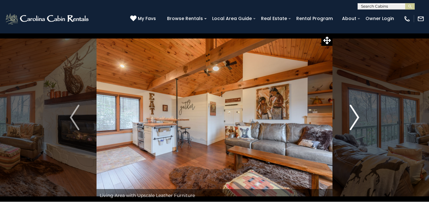
click at [357, 117] on img "Next" at bounding box center [355, 116] width 10 height 25
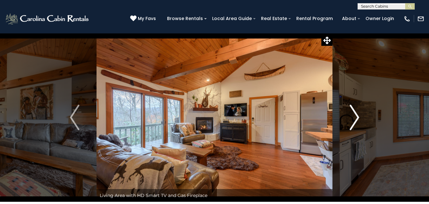
click at [357, 117] on img "Next" at bounding box center [355, 116] width 10 height 25
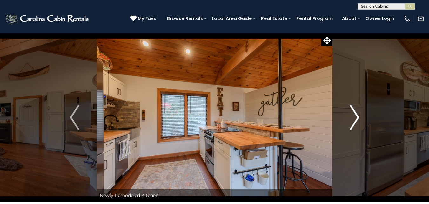
click at [357, 117] on img "Next" at bounding box center [355, 116] width 10 height 25
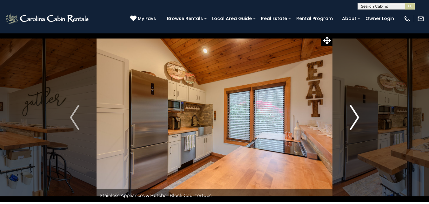
click at [357, 117] on img "Next" at bounding box center [355, 116] width 10 height 25
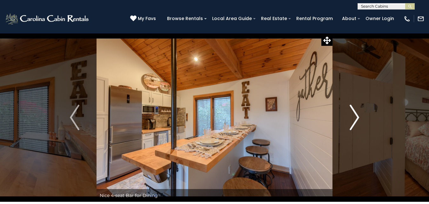
click at [357, 117] on img "Next" at bounding box center [355, 116] width 10 height 25
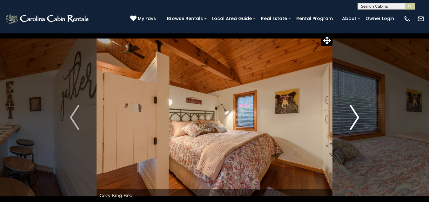
click at [357, 117] on img "Next" at bounding box center [355, 116] width 10 height 25
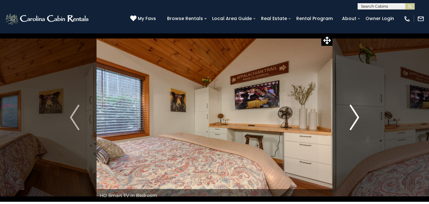
click at [357, 117] on img "Next" at bounding box center [355, 116] width 10 height 25
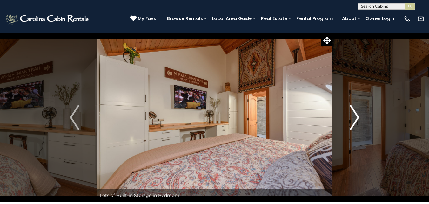
click at [357, 117] on img "Next" at bounding box center [355, 116] width 10 height 25
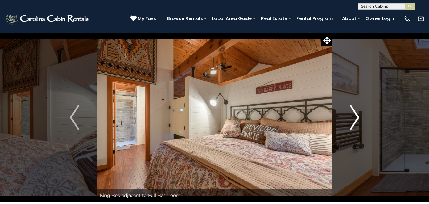
click at [357, 117] on img "Next" at bounding box center [355, 116] width 10 height 25
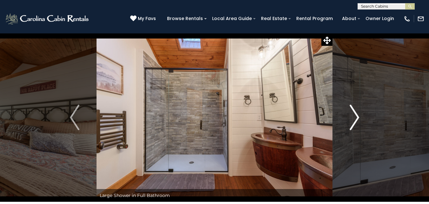
click at [357, 117] on img "Next" at bounding box center [355, 116] width 10 height 25
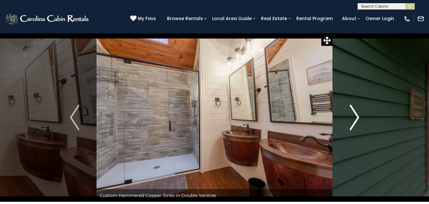
click at [357, 117] on img "Next" at bounding box center [355, 116] width 10 height 25
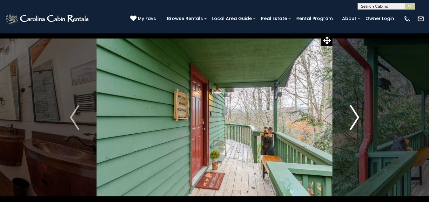
click at [357, 117] on img "Next" at bounding box center [355, 116] width 10 height 25
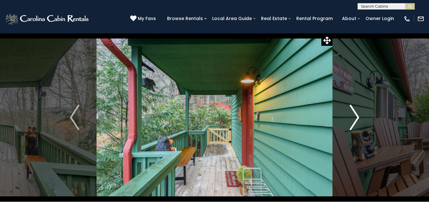
click at [357, 117] on img "Next" at bounding box center [355, 116] width 10 height 25
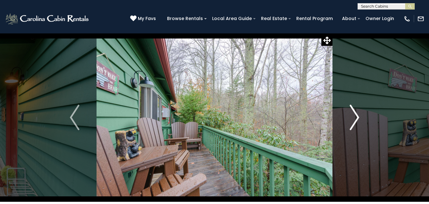
click at [357, 117] on img "Next" at bounding box center [355, 116] width 10 height 25
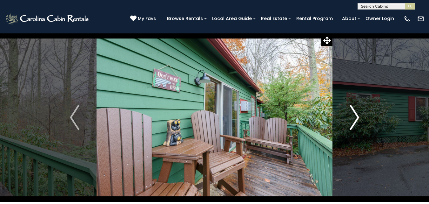
click at [357, 117] on img "Next" at bounding box center [355, 116] width 10 height 25
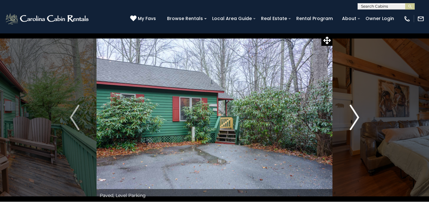
click at [357, 117] on img "Next" at bounding box center [355, 116] width 10 height 25
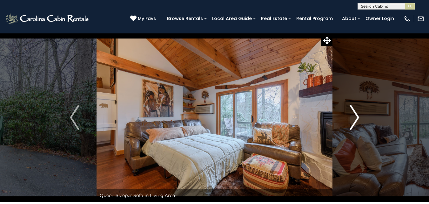
click at [357, 117] on img "Next" at bounding box center [355, 116] width 10 height 25
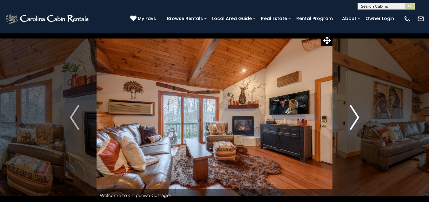
click at [357, 117] on img "Next" at bounding box center [355, 116] width 10 height 25
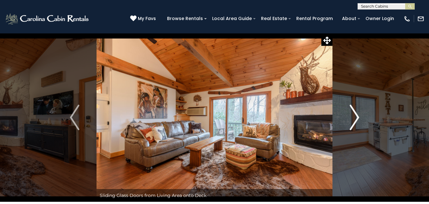
click at [357, 117] on img "Next" at bounding box center [355, 116] width 10 height 25
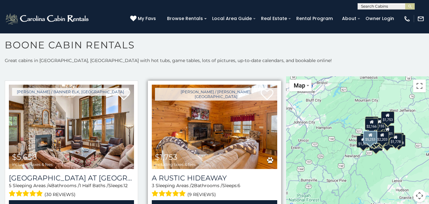
scroll to position [159, 0]
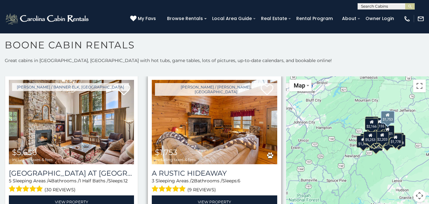
click at [201, 127] on img at bounding box center [214, 122] width 125 height 84
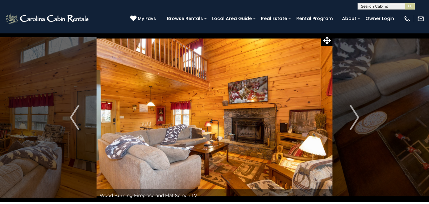
click at [354, 120] on img "Next" at bounding box center [355, 116] width 10 height 25
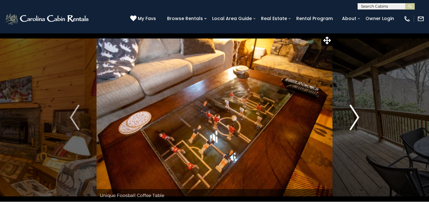
click at [354, 120] on img "Next" at bounding box center [355, 116] width 10 height 25
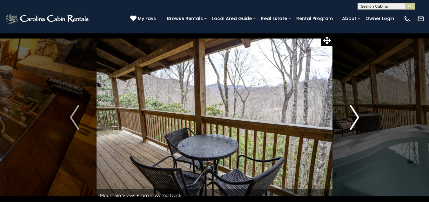
click at [354, 120] on img "Next" at bounding box center [355, 116] width 10 height 25
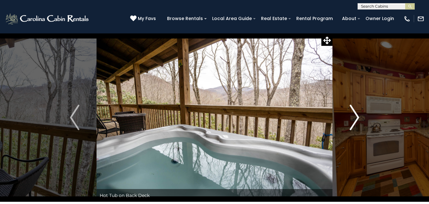
click at [354, 120] on img "Next" at bounding box center [355, 116] width 10 height 25
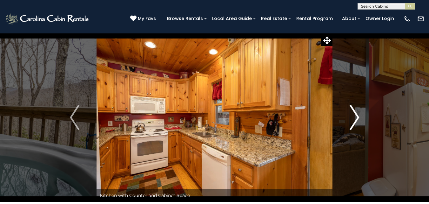
click at [354, 120] on img "Next" at bounding box center [355, 116] width 10 height 25
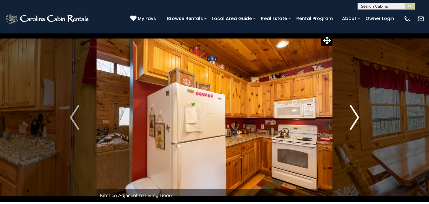
click at [354, 120] on img "Next" at bounding box center [355, 116] width 10 height 25
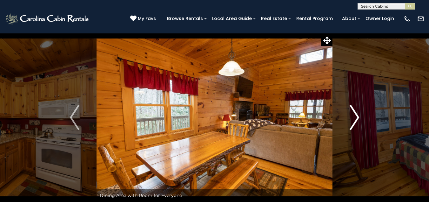
click at [354, 120] on img "Next" at bounding box center [355, 116] width 10 height 25
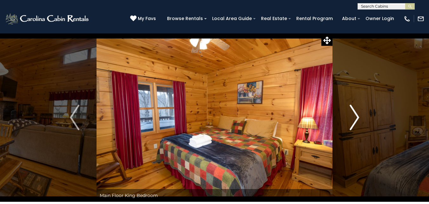
click at [354, 120] on img "Next" at bounding box center [355, 116] width 10 height 25
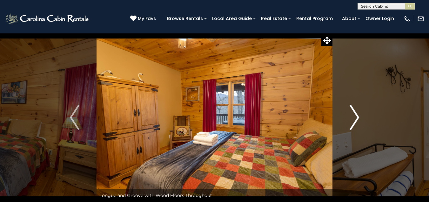
click at [354, 120] on img "Next" at bounding box center [355, 116] width 10 height 25
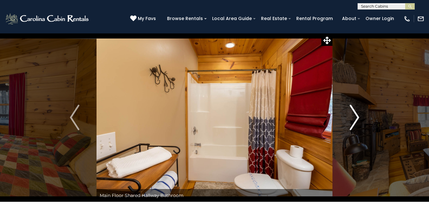
click at [354, 120] on img "Next" at bounding box center [355, 116] width 10 height 25
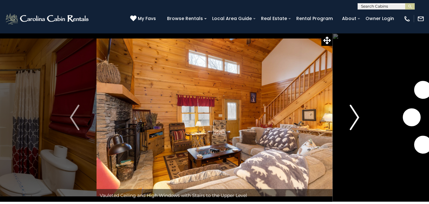
click at [354, 120] on img "Next" at bounding box center [355, 116] width 10 height 25
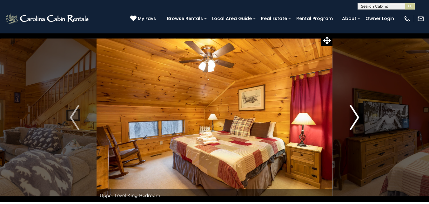
click at [354, 120] on img "Next" at bounding box center [355, 116] width 10 height 25
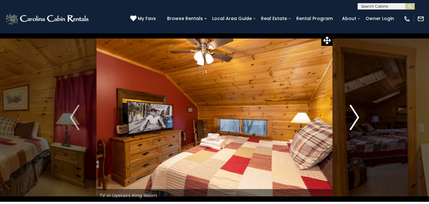
click at [354, 120] on img "Next" at bounding box center [355, 116] width 10 height 25
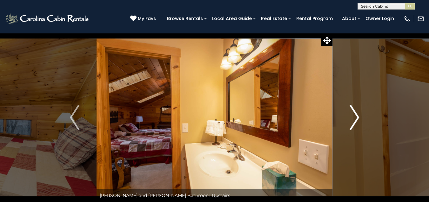
click at [354, 120] on img "Next" at bounding box center [355, 116] width 10 height 25
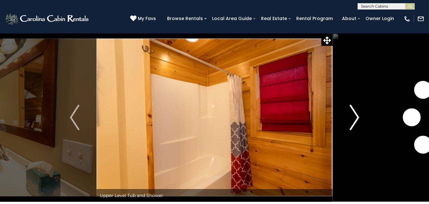
click at [354, 120] on img "Next" at bounding box center [355, 116] width 10 height 25
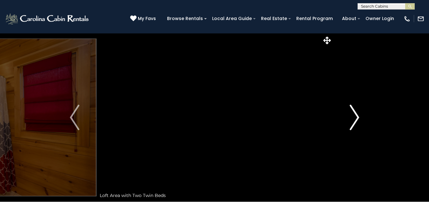
click at [354, 120] on img "Next" at bounding box center [355, 116] width 10 height 25
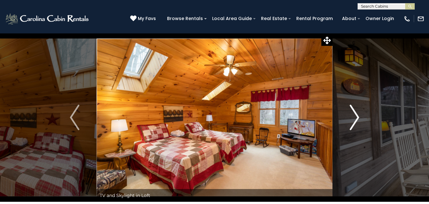
click at [354, 120] on img "Next" at bounding box center [355, 116] width 10 height 25
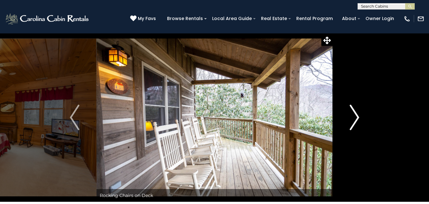
click at [354, 120] on img "Next" at bounding box center [355, 116] width 10 height 25
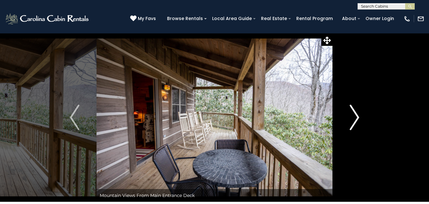
click at [354, 120] on img "Next" at bounding box center [355, 116] width 10 height 25
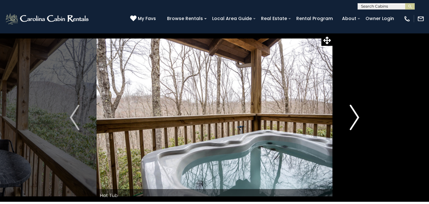
click at [354, 120] on img "Next" at bounding box center [355, 116] width 10 height 25
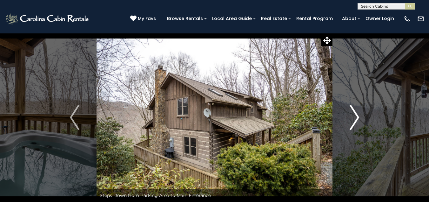
click at [354, 120] on img "Next" at bounding box center [355, 116] width 10 height 25
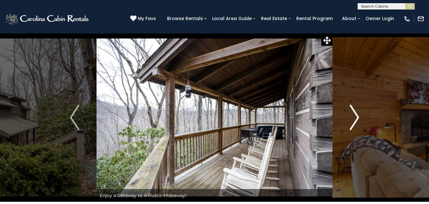
click at [354, 120] on img "Next" at bounding box center [355, 116] width 10 height 25
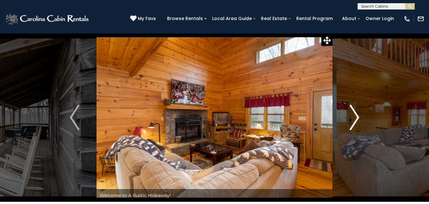
click at [354, 120] on img "Next" at bounding box center [355, 116] width 10 height 25
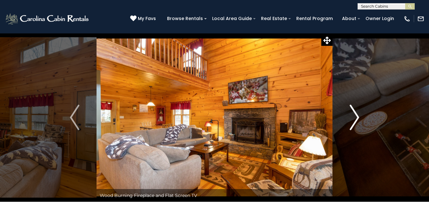
click at [354, 120] on img "Next" at bounding box center [355, 116] width 10 height 25
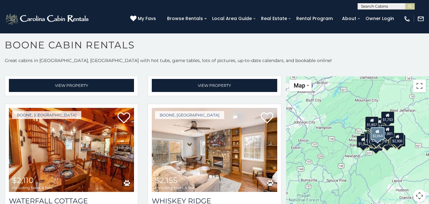
scroll to position [1873, 0]
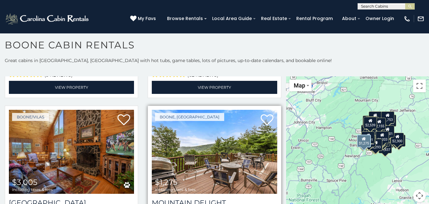
scroll to position [2731, 0]
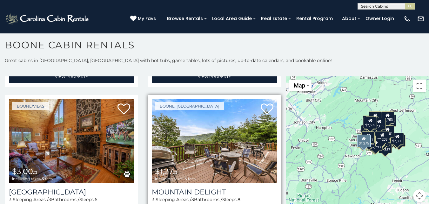
click at [205, 119] on img at bounding box center [214, 141] width 125 height 84
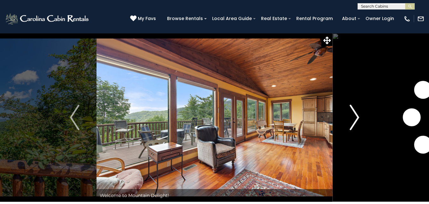
click at [357, 120] on img "Next" at bounding box center [355, 116] width 10 height 25
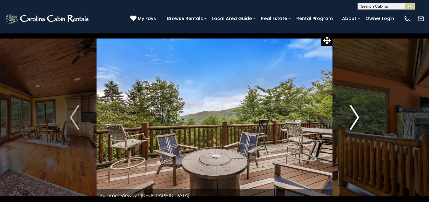
click at [357, 119] on img "Next" at bounding box center [355, 116] width 10 height 25
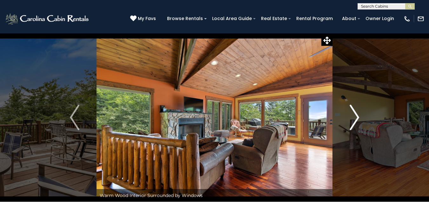
click at [357, 119] on img "Next" at bounding box center [355, 116] width 10 height 25
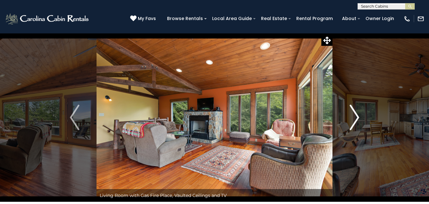
click at [357, 119] on img "Next" at bounding box center [355, 116] width 10 height 25
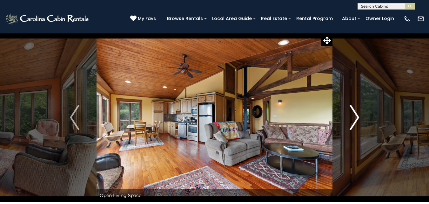
click at [357, 119] on img "Next" at bounding box center [355, 116] width 10 height 25
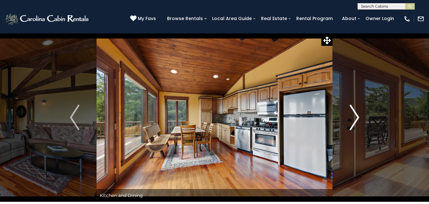
click at [357, 119] on img "Next" at bounding box center [355, 116] width 10 height 25
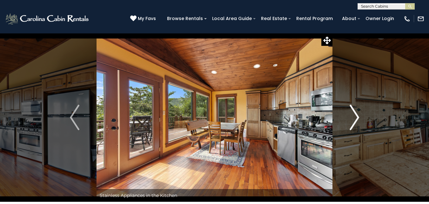
click at [357, 119] on img "Next" at bounding box center [355, 116] width 10 height 25
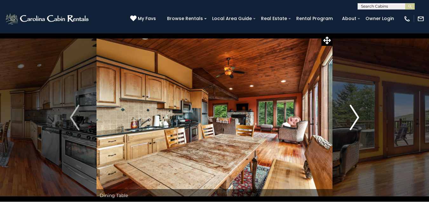
click at [357, 119] on img "Next" at bounding box center [355, 116] width 10 height 25
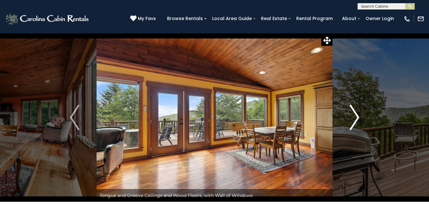
click at [357, 119] on img "Next" at bounding box center [355, 116] width 10 height 25
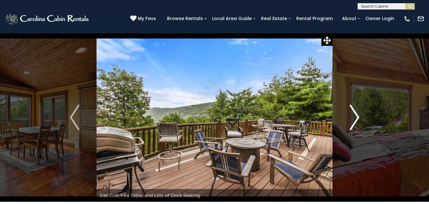
click at [357, 119] on img "Next" at bounding box center [355, 116] width 10 height 25
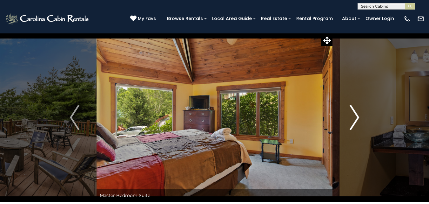
click at [357, 119] on img "Next" at bounding box center [355, 116] width 10 height 25
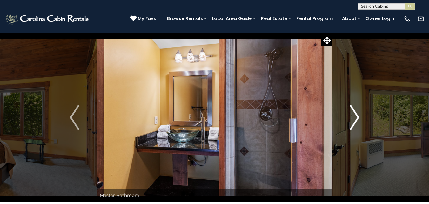
click at [357, 119] on img "Next" at bounding box center [355, 116] width 10 height 25
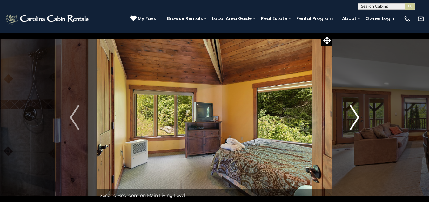
click at [357, 119] on img "Next" at bounding box center [355, 116] width 10 height 25
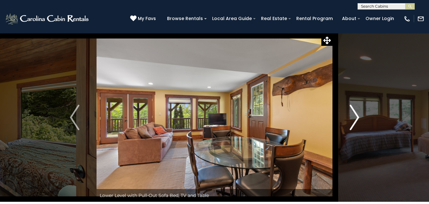
click at [358, 118] on img "Next" at bounding box center [355, 116] width 10 height 25
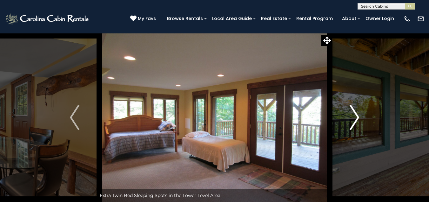
click at [356, 117] on img "Next" at bounding box center [355, 116] width 10 height 25
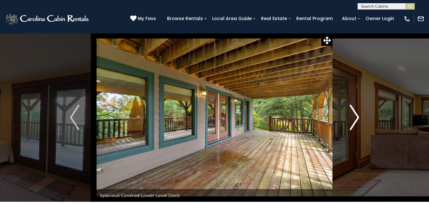
click at [356, 117] on img "Next" at bounding box center [355, 116] width 10 height 25
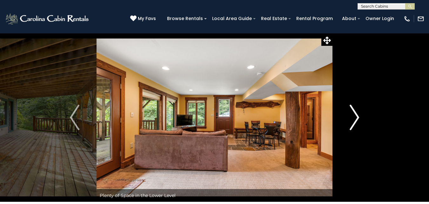
click at [356, 117] on img "Next" at bounding box center [355, 116] width 10 height 25
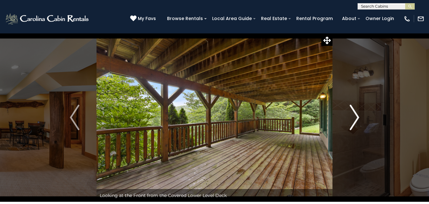
click at [356, 117] on img "Next" at bounding box center [355, 116] width 10 height 25
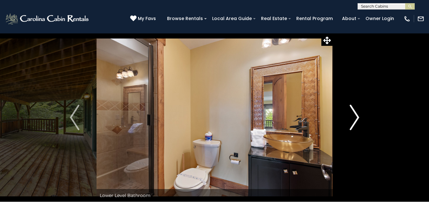
click at [356, 117] on img "Next" at bounding box center [355, 116] width 10 height 25
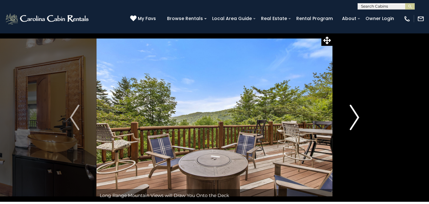
click at [356, 117] on img "Next" at bounding box center [355, 116] width 10 height 25
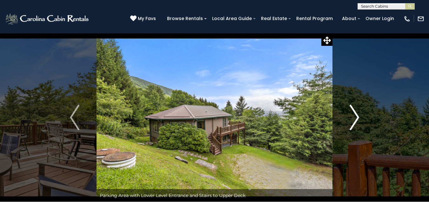
click at [356, 117] on img "Next" at bounding box center [355, 116] width 10 height 25
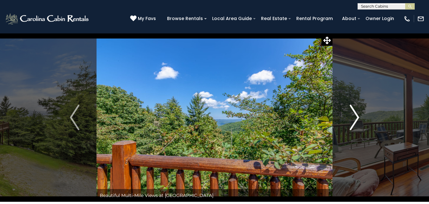
click at [356, 117] on img "Next" at bounding box center [355, 116] width 10 height 25
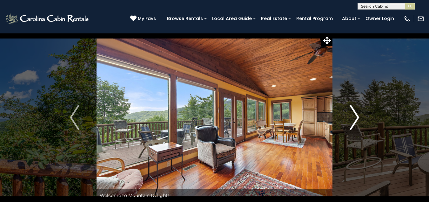
click at [356, 117] on img "Next" at bounding box center [355, 116] width 10 height 25
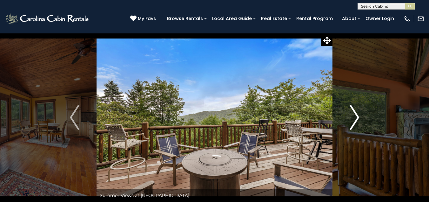
click at [356, 117] on img "Next" at bounding box center [355, 116] width 10 height 25
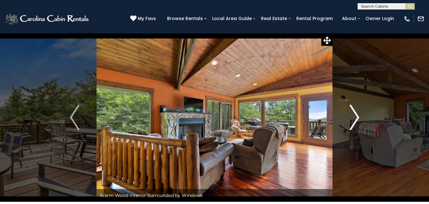
click at [356, 117] on img "Next" at bounding box center [355, 116] width 10 height 25
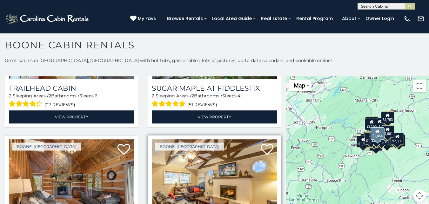
scroll to position [1715, 0]
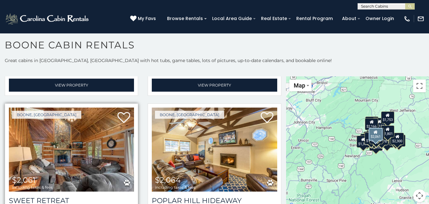
click at [78, 121] on img at bounding box center [71, 149] width 125 height 84
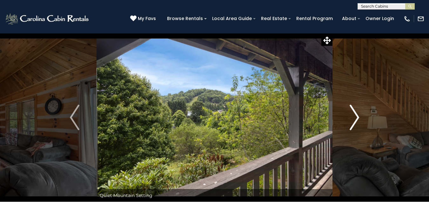
click at [355, 118] on img "Next" at bounding box center [355, 116] width 10 height 25
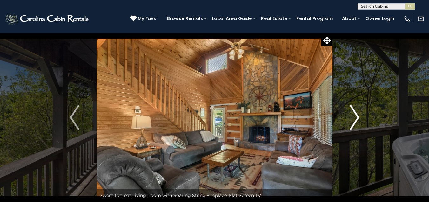
click at [355, 118] on img "Next" at bounding box center [355, 116] width 10 height 25
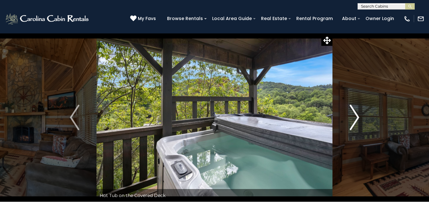
click at [355, 118] on img "Next" at bounding box center [355, 116] width 10 height 25
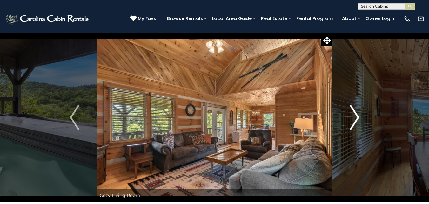
click at [354, 118] on img "Next" at bounding box center [355, 116] width 10 height 25
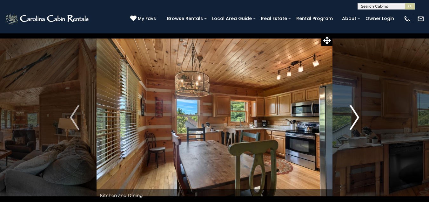
click at [354, 118] on img "Next" at bounding box center [355, 116] width 10 height 25
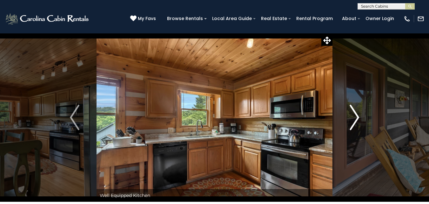
click at [354, 118] on img "Next" at bounding box center [355, 116] width 10 height 25
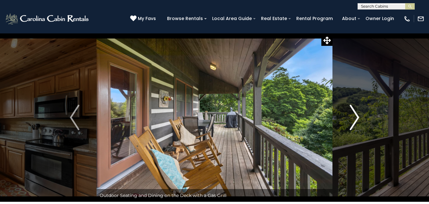
click at [354, 118] on img "Next" at bounding box center [355, 116] width 10 height 25
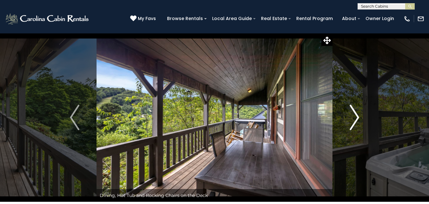
click at [354, 118] on img "Next" at bounding box center [355, 116] width 10 height 25
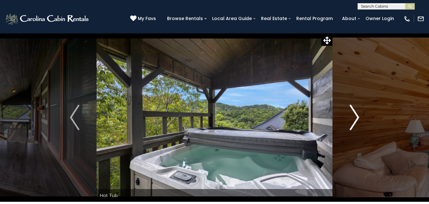
click at [354, 118] on img "Next" at bounding box center [355, 116] width 10 height 25
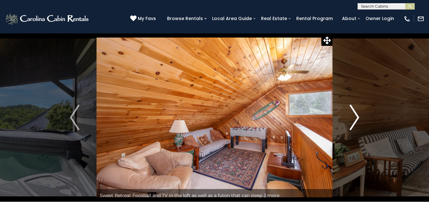
click at [354, 117] on img "Next" at bounding box center [355, 116] width 10 height 25
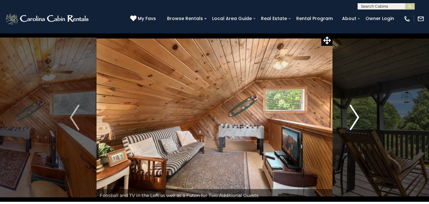
click at [354, 117] on img "Next" at bounding box center [355, 116] width 10 height 25
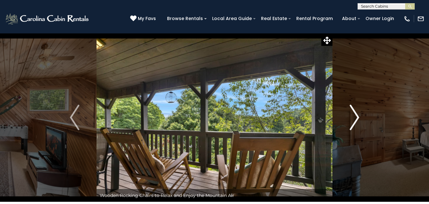
click at [354, 117] on img "Next" at bounding box center [355, 116] width 10 height 25
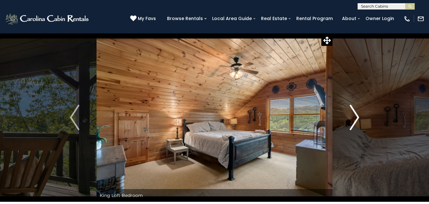
click at [354, 117] on img "Next" at bounding box center [355, 116] width 10 height 25
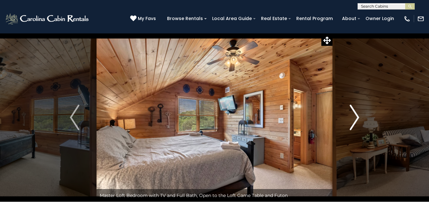
click at [354, 117] on img "Next" at bounding box center [355, 116] width 10 height 25
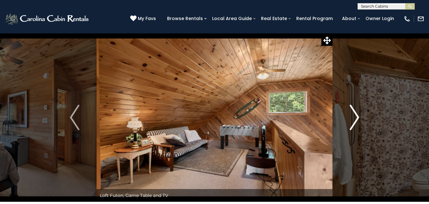
click at [354, 117] on img "Next" at bounding box center [355, 116] width 10 height 25
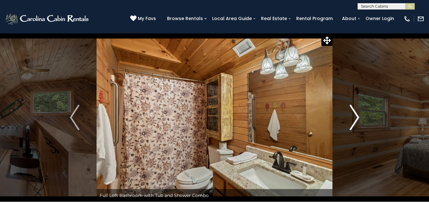
click at [354, 117] on img "Next" at bounding box center [355, 116] width 10 height 25
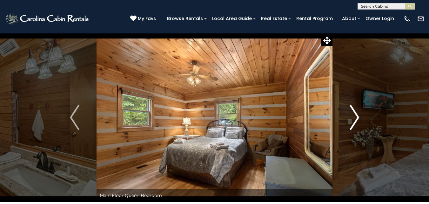
click at [354, 117] on img "Next" at bounding box center [355, 116] width 10 height 25
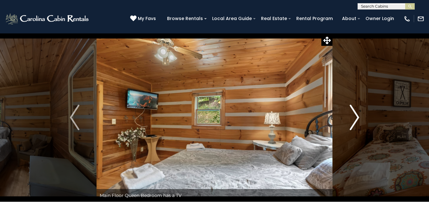
click at [354, 117] on img "Next" at bounding box center [355, 116] width 10 height 25
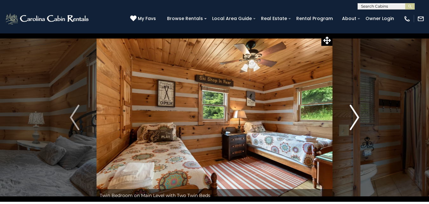
click at [354, 117] on img "Next" at bounding box center [355, 116] width 10 height 25
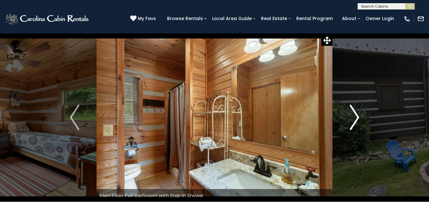
click at [354, 117] on img "Next" at bounding box center [355, 116] width 10 height 25
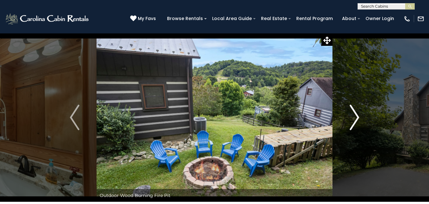
click at [354, 117] on img "Next" at bounding box center [355, 116] width 10 height 25
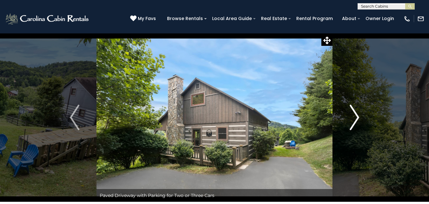
click at [354, 117] on img "Next" at bounding box center [355, 116] width 10 height 25
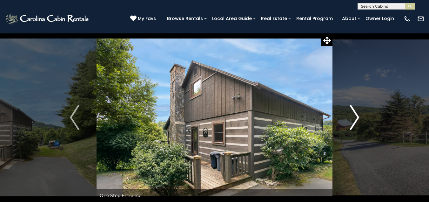
click at [354, 117] on img "Next" at bounding box center [355, 116] width 10 height 25
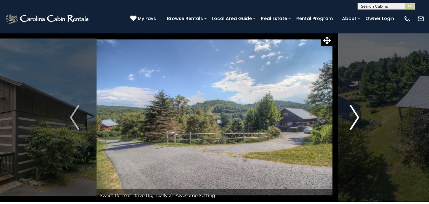
click at [354, 117] on img "Next" at bounding box center [355, 116] width 10 height 25
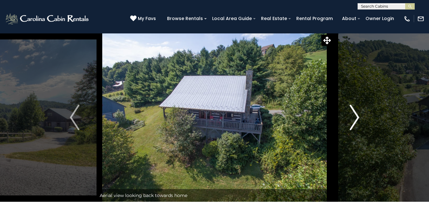
click at [354, 117] on img "Next" at bounding box center [355, 116] width 10 height 25
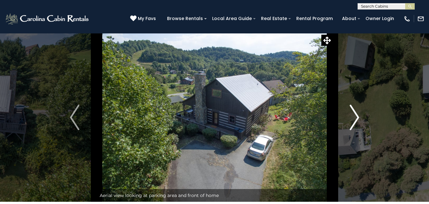
click at [354, 117] on img "Next" at bounding box center [355, 116] width 10 height 25
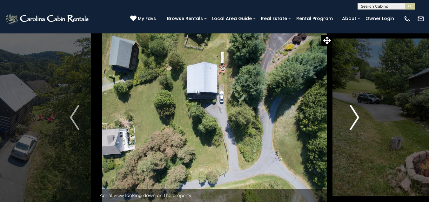
click at [353, 116] on img "Next" at bounding box center [355, 116] width 10 height 25
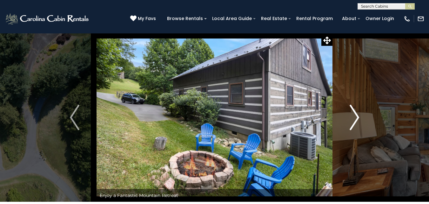
click at [353, 116] on img "Next" at bounding box center [355, 116] width 10 height 25
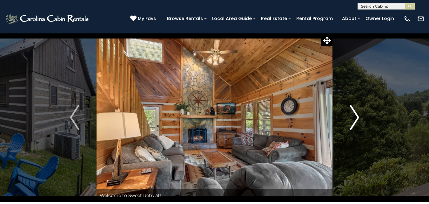
click at [353, 115] on img "Next" at bounding box center [355, 116] width 10 height 25
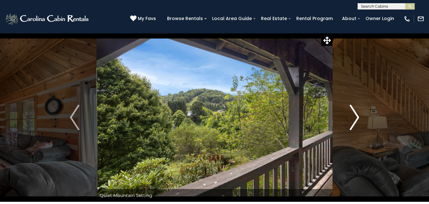
click at [353, 115] on img "Next" at bounding box center [355, 116] width 10 height 25
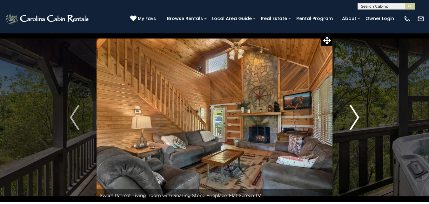
click at [354, 115] on img "Next" at bounding box center [355, 116] width 10 height 25
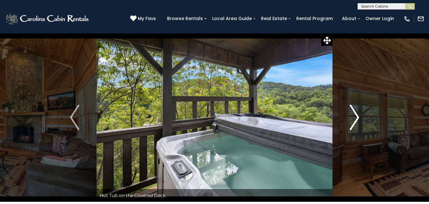
click at [354, 115] on img "Next" at bounding box center [355, 116] width 10 height 25
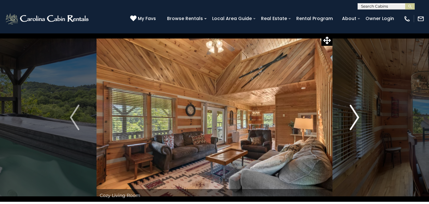
click at [354, 115] on img "Next" at bounding box center [355, 116] width 10 height 25
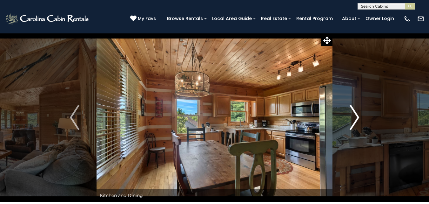
click at [354, 115] on img "Next" at bounding box center [355, 116] width 10 height 25
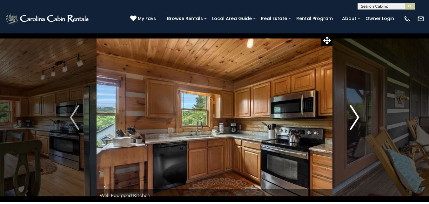
click at [354, 114] on img "Next" at bounding box center [355, 116] width 10 height 25
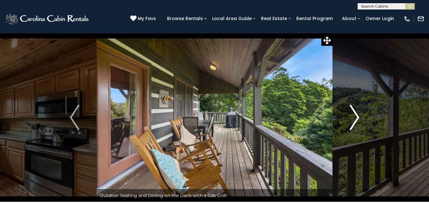
click at [359, 118] on img "Next" at bounding box center [355, 116] width 10 height 25
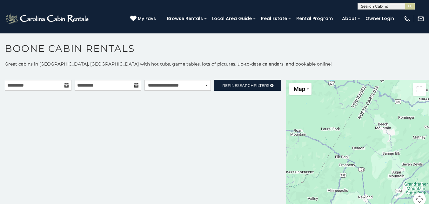
scroll to position [3, 0]
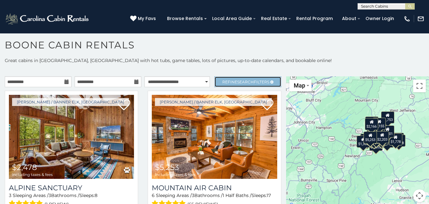
click at [231, 82] on span "Refine Search Filters" at bounding box center [245, 81] width 47 height 5
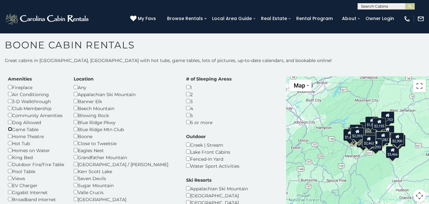
scroll to position [32, 0]
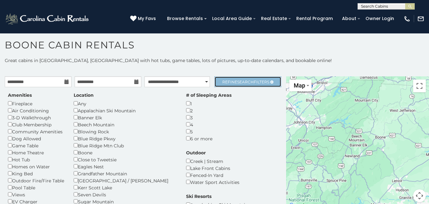
click at [244, 82] on span "Search" at bounding box center [245, 81] width 17 height 5
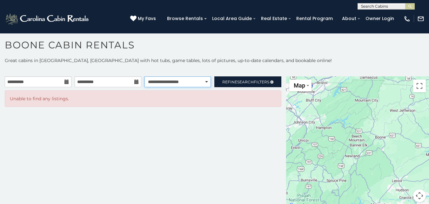
click at [191, 83] on select "**********" at bounding box center [177, 81] width 66 height 11
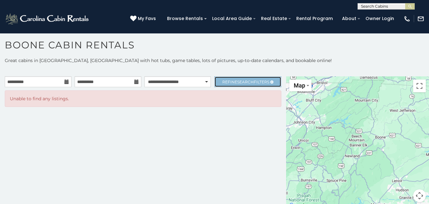
click at [238, 80] on span "Search" at bounding box center [245, 81] width 17 height 5
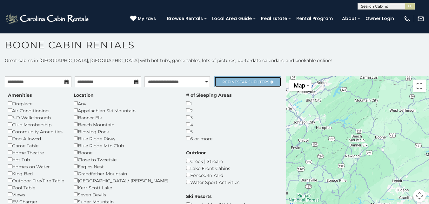
click at [241, 83] on span "Search" at bounding box center [245, 81] width 17 height 5
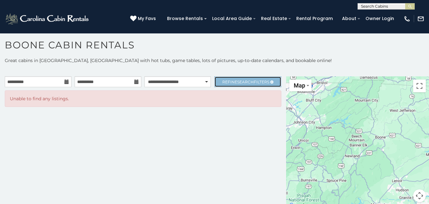
click at [241, 83] on span "Search" at bounding box center [245, 81] width 17 height 5
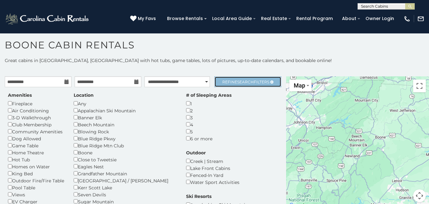
click at [246, 81] on span "Search" at bounding box center [245, 81] width 17 height 5
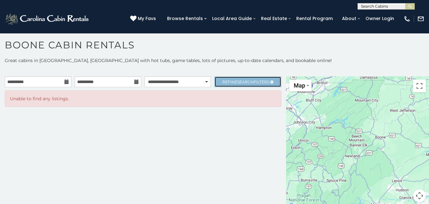
click at [246, 81] on span "Search" at bounding box center [245, 81] width 17 height 5
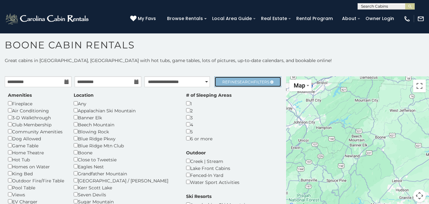
click at [238, 79] on span "Search" at bounding box center [245, 81] width 17 height 5
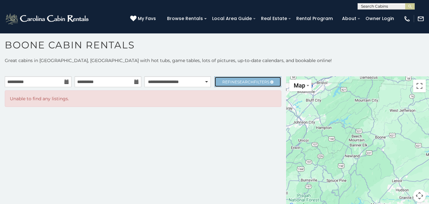
click at [238, 79] on link "Refine Search Filters" at bounding box center [247, 81] width 67 height 11
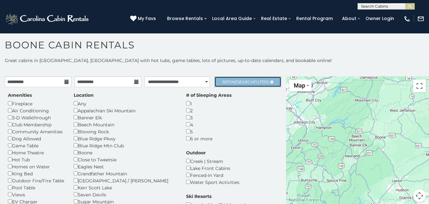
click at [243, 82] on span "Search" at bounding box center [245, 81] width 17 height 5
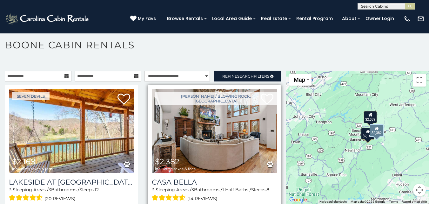
click at [217, 125] on img at bounding box center [214, 131] width 125 height 84
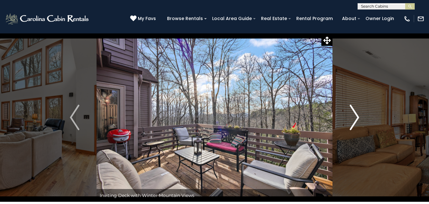
click at [358, 115] on img "Next" at bounding box center [355, 116] width 10 height 25
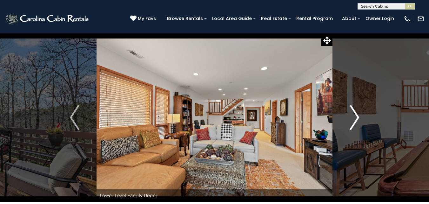
click at [358, 115] on img "Next" at bounding box center [355, 116] width 10 height 25
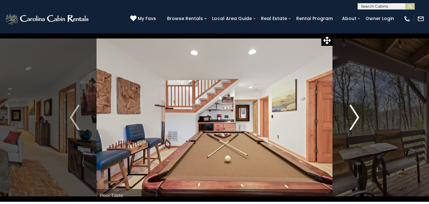
click at [358, 116] on img "Next" at bounding box center [355, 116] width 10 height 25
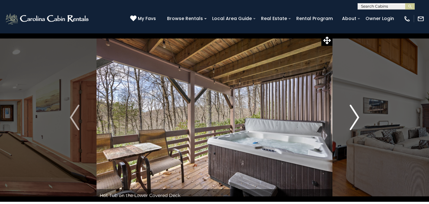
click at [358, 116] on img "Next" at bounding box center [355, 116] width 10 height 25
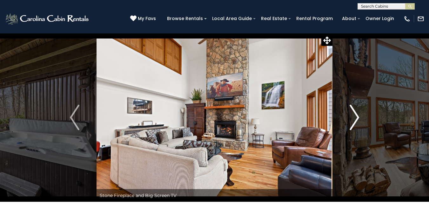
click at [358, 116] on img "Next" at bounding box center [355, 116] width 10 height 25
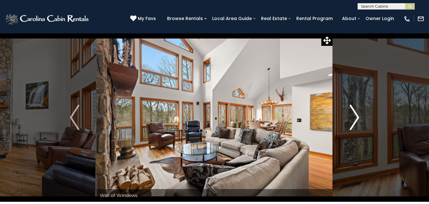
click at [358, 116] on img "Next" at bounding box center [355, 116] width 10 height 25
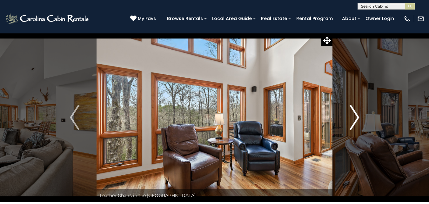
click at [358, 115] on img "Next" at bounding box center [355, 116] width 10 height 25
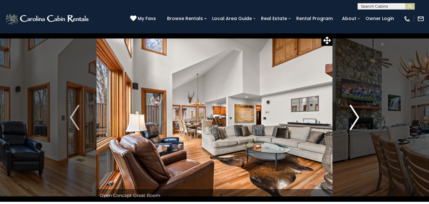
click at [356, 116] on img "Next" at bounding box center [355, 116] width 10 height 25
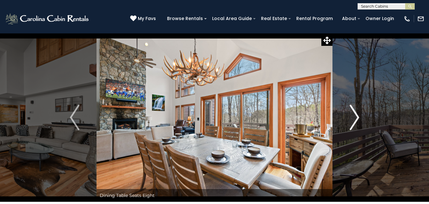
click at [356, 116] on img "Next" at bounding box center [355, 116] width 10 height 25
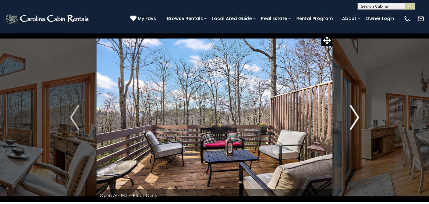
click at [356, 116] on img "Next" at bounding box center [355, 116] width 10 height 25
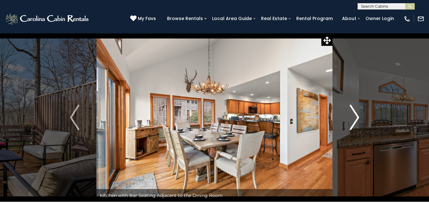
click at [356, 116] on img "Next" at bounding box center [355, 116] width 10 height 25
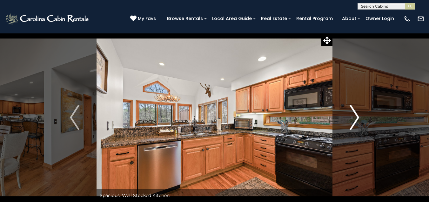
click at [356, 116] on img "Next" at bounding box center [355, 116] width 10 height 25
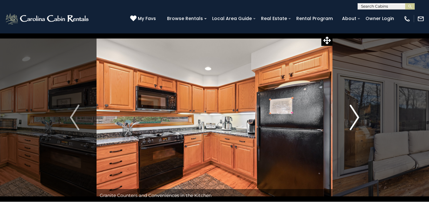
click at [356, 116] on img "Next" at bounding box center [355, 116] width 10 height 25
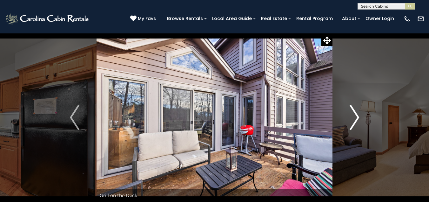
click at [356, 116] on img "Next" at bounding box center [355, 116] width 10 height 25
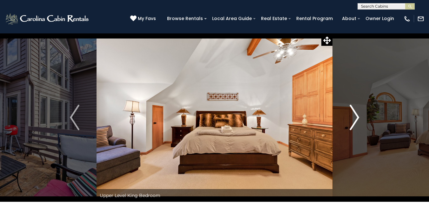
click at [356, 116] on img "Next" at bounding box center [355, 116] width 10 height 25
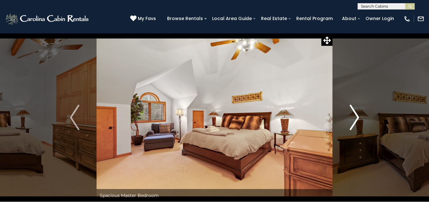
click at [356, 116] on img "Next" at bounding box center [355, 116] width 10 height 25
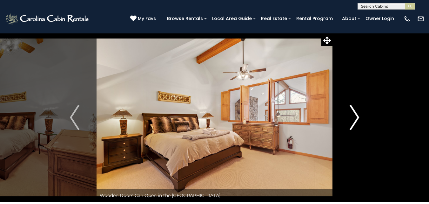
click at [356, 116] on img "Next" at bounding box center [355, 116] width 10 height 25
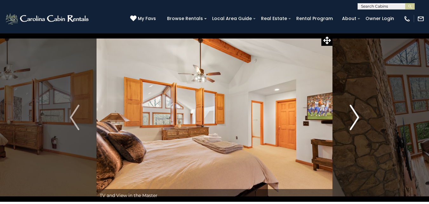
click at [356, 116] on img "Next" at bounding box center [355, 116] width 10 height 25
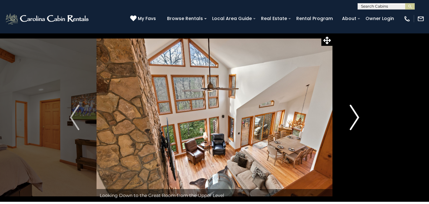
click at [356, 116] on img "Next" at bounding box center [355, 116] width 10 height 25
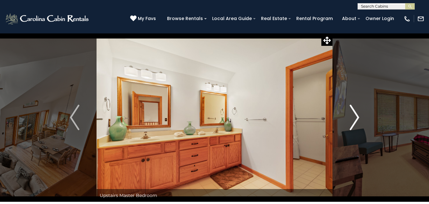
click at [356, 116] on img "Next" at bounding box center [355, 116] width 10 height 25
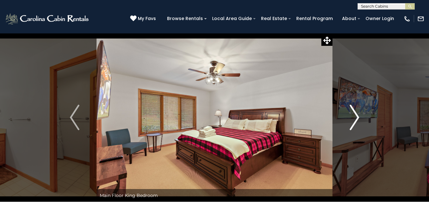
click at [356, 116] on img "Next" at bounding box center [355, 116] width 10 height 25
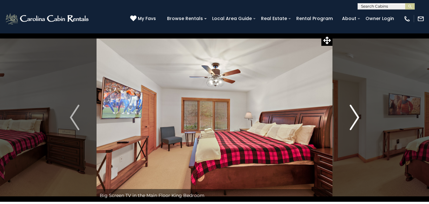
click at [356, 116] on img "Next" at bounding box center [355, 116] width 10 height 25
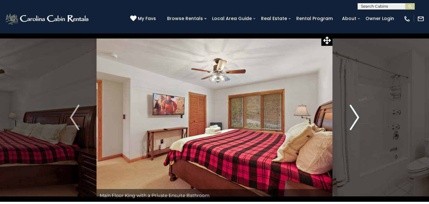
click at [356, 116] on img "Next" at bounding box center [355, 116] width 10 height 25
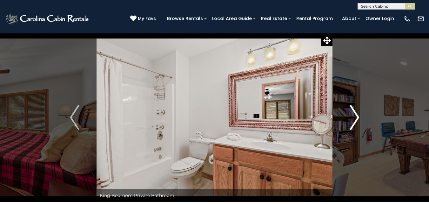
click at [356, 116] on img "Next" at bounding box center [355, 116] width 10 height 25
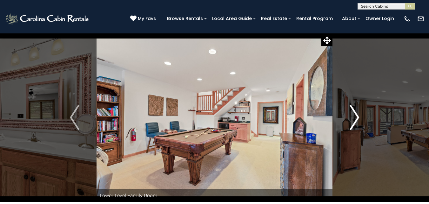
click at [356, 116] on img "Next" at bounding box center [355, 116] width 10 height 25
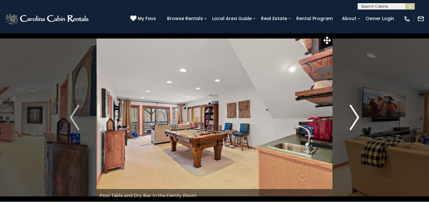
click at [356, 116] on img "Next" at bounding box center [355, 116] width 10 height 25
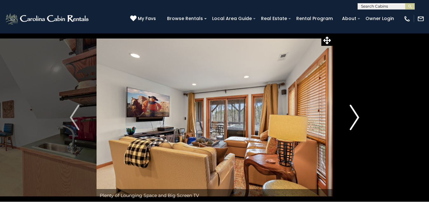
click at [356, 116] on img "Next" at bounding box center [355, 116] width 10 height 25
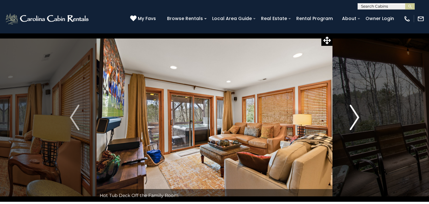
click at [356, 116] on img "Next" at bounding box center [355, 116] width 10 height 25
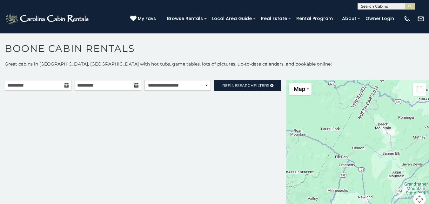
scroll to position [3, 0]
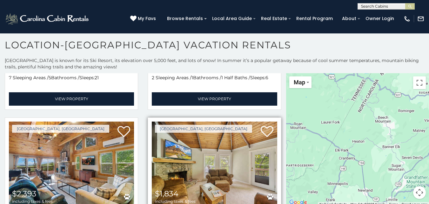
scroll to position [1556, 0]
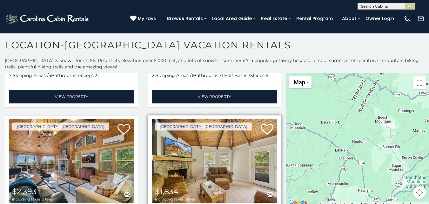
click at [210, 145] on img at bounding box center [214, 161] width 125 height 84
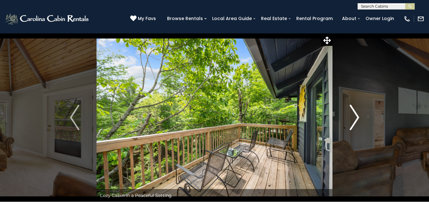
click at [354, 118] on img "Next" at bounding box center [355, 116] width 10 height 25
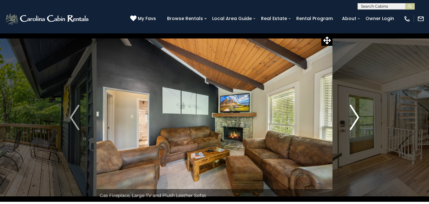
click at [354, 118] on img "Next" at bounding box center [355, 116] width 10 height 25
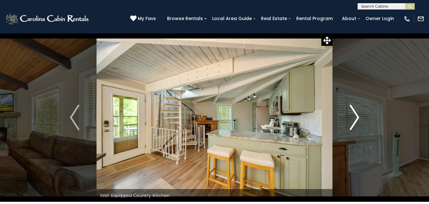
click at [354, 118] on img "Next" at bounding box center [355, 116] width 10 height 25
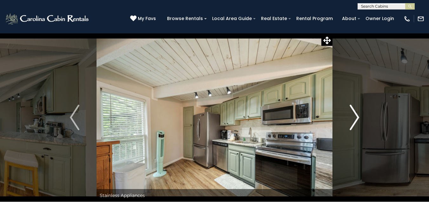
click at [354, 118] on img "Next" at bounding box center [355, 116] width 10 height 25
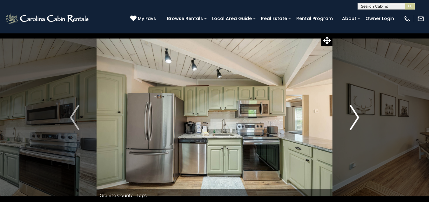
click at [354, 118] on img "Next" at bounding box center [355, 116] width 10 height 25
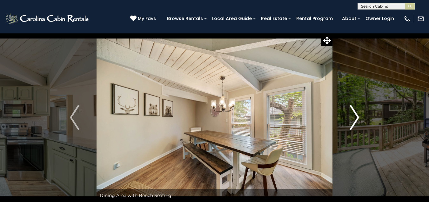
click at [354, 118] on img "Next" at bounding box center [355, 116] width 10 height 25
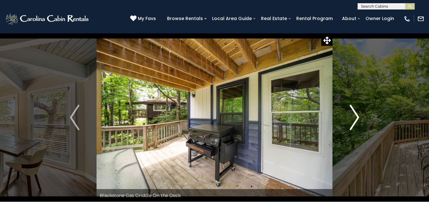
click at [354, 118] on img "Next" at bounding box center [355, 116] width 10 height 25
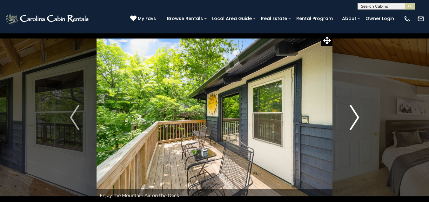
click at [354, 118] on img "Next" at bounding box center [355, 116] width 10 height 25
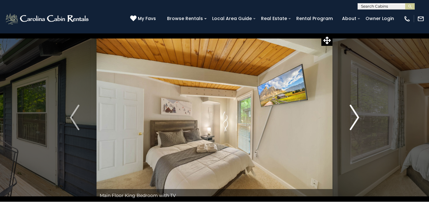
click at [354, 118] on img "Next" at bounding box center [355, 116] width 10 height 25
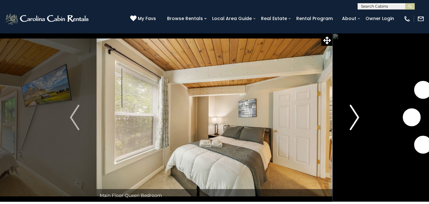
click at [354, 118] on img "Next" at bounding box center [355, 116] width 10 height 25
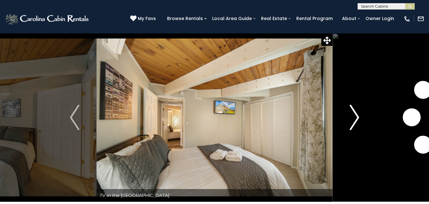
click at [354, 118] on img "Next" at bounding box center [355, 116] width 10 height 25
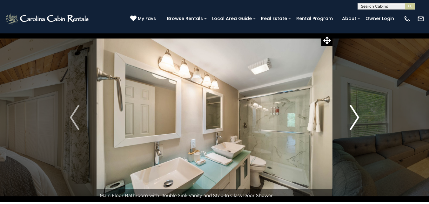
click at [354, 118] on img "Next" at bounding box center [355, 116] width 10 height 25
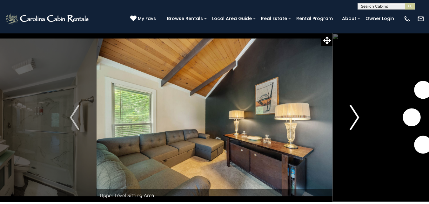
click at [354, 118] on img "Next" at bounding box center [355, 116] width 10 height 25
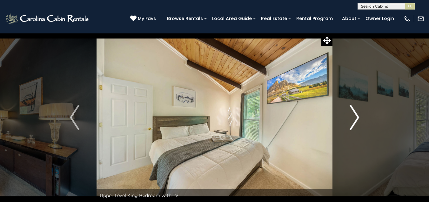
click at [354, 118] on img "Next" at bounding box center [355, 116] width 10 height 25
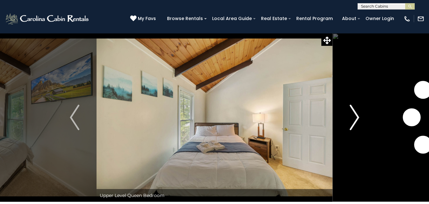
click at [354, 118] on img "Next" at bounding box center [355, 116] width 10 height 25
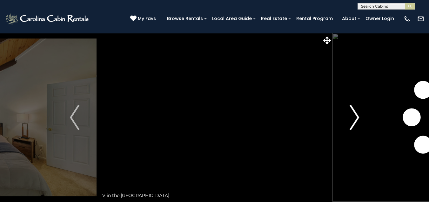
click at [354, 118] on img "Next" at bounding box center [355, 116] width 10 height 25
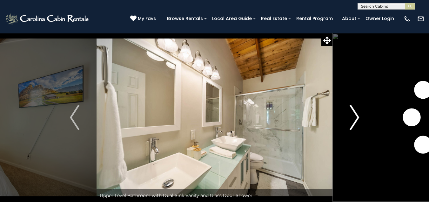
click at [354, 118] on img "Next" at bounding box center [355, 116] width 10 height 25
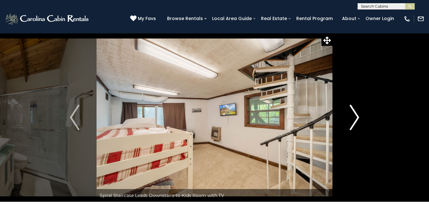
click at [354, 118] on img "Next" at bounding box center [355, 116] width 10 height 25
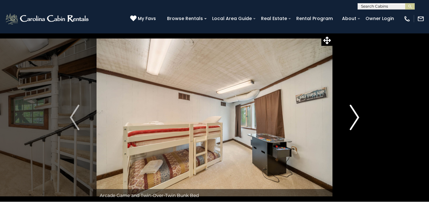
click at [354, 118] on img "Next" at bounding box center [355, 116] width 10 height 25
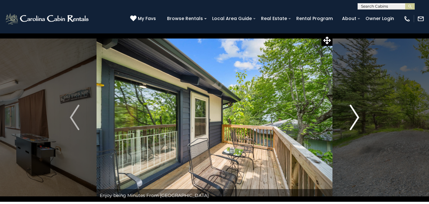
click at [354, 118] on img "Next" at bounding box center [355, 116] width 10 height 25
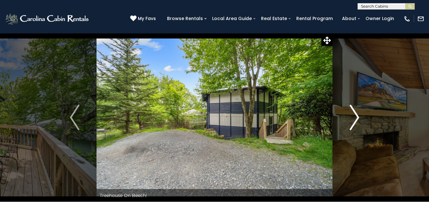
click at [354, 118] on img "Next" at bounding box center [355, 116] width 10 height 25
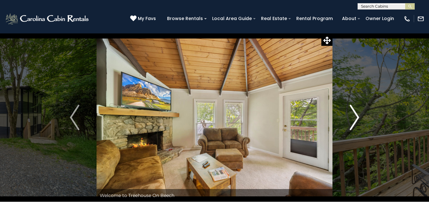
click at [354, 118] on img "Next" at bounding box center [355, 116] width 10 height 25
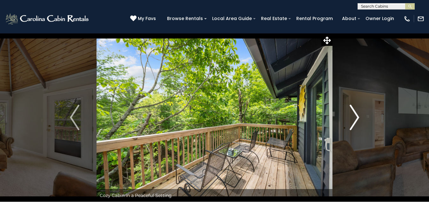
click at [354, 118] on img "Next" at bounding box center [355, 116] width 10 height 25
